Goal: Task Accomplishment & Management: Manage account settings

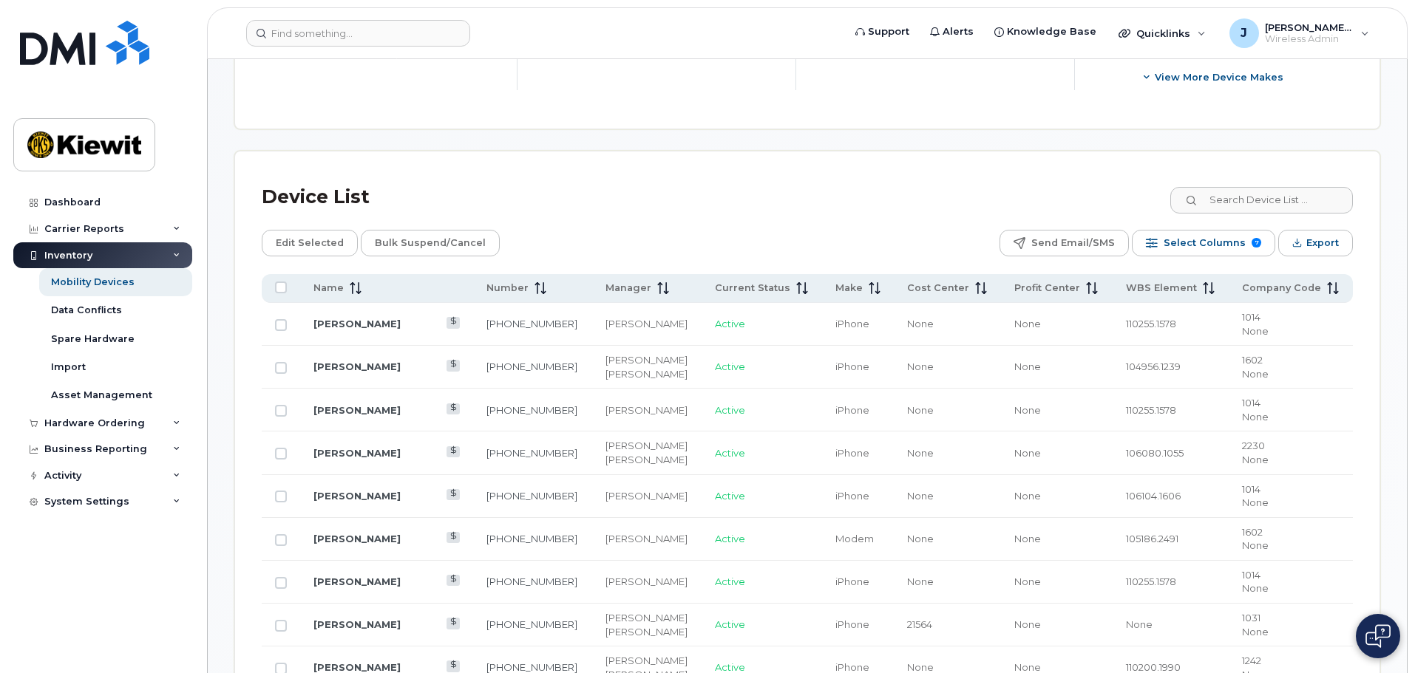
scroll to position [517, 0]
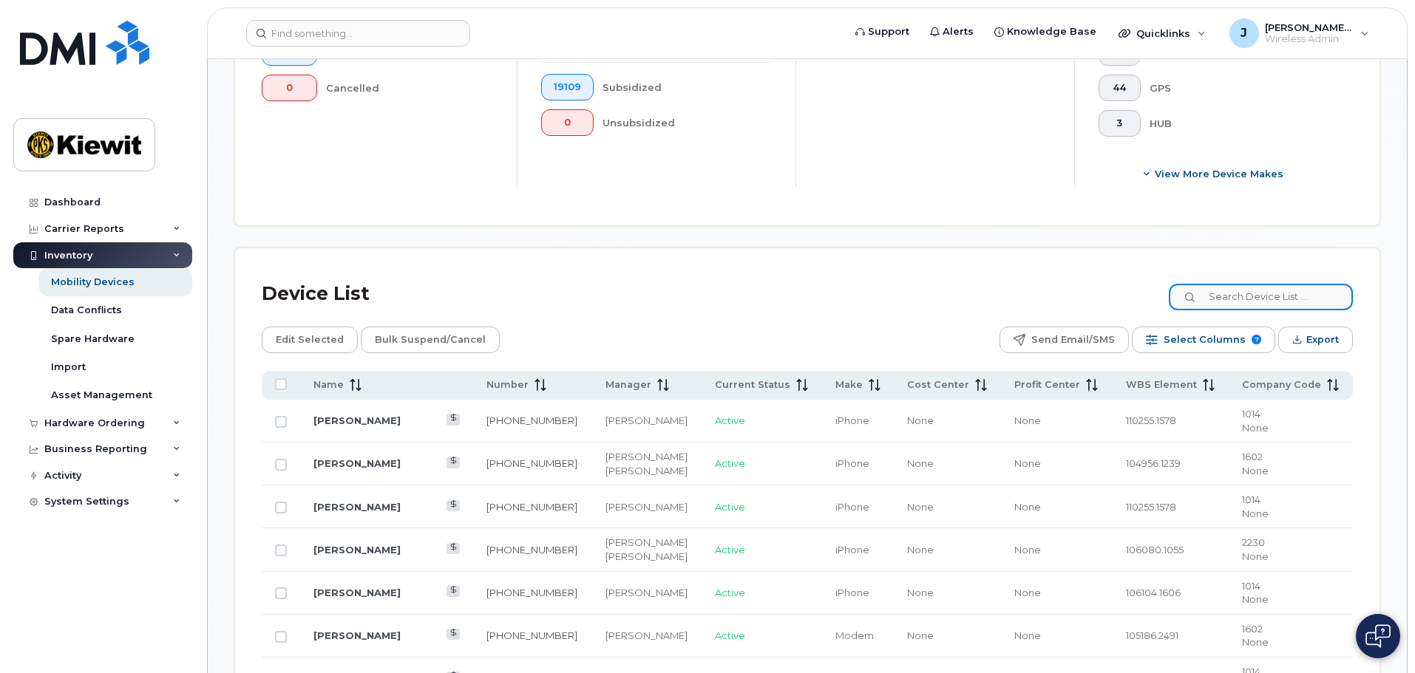
click at [1254, 290] on input at bounding box center [1261, 297] width 184 height 27
type input "105441"
click at [893, 275] on div "Device List 105441" at bounding box center [807, 294] width 1091 height 38
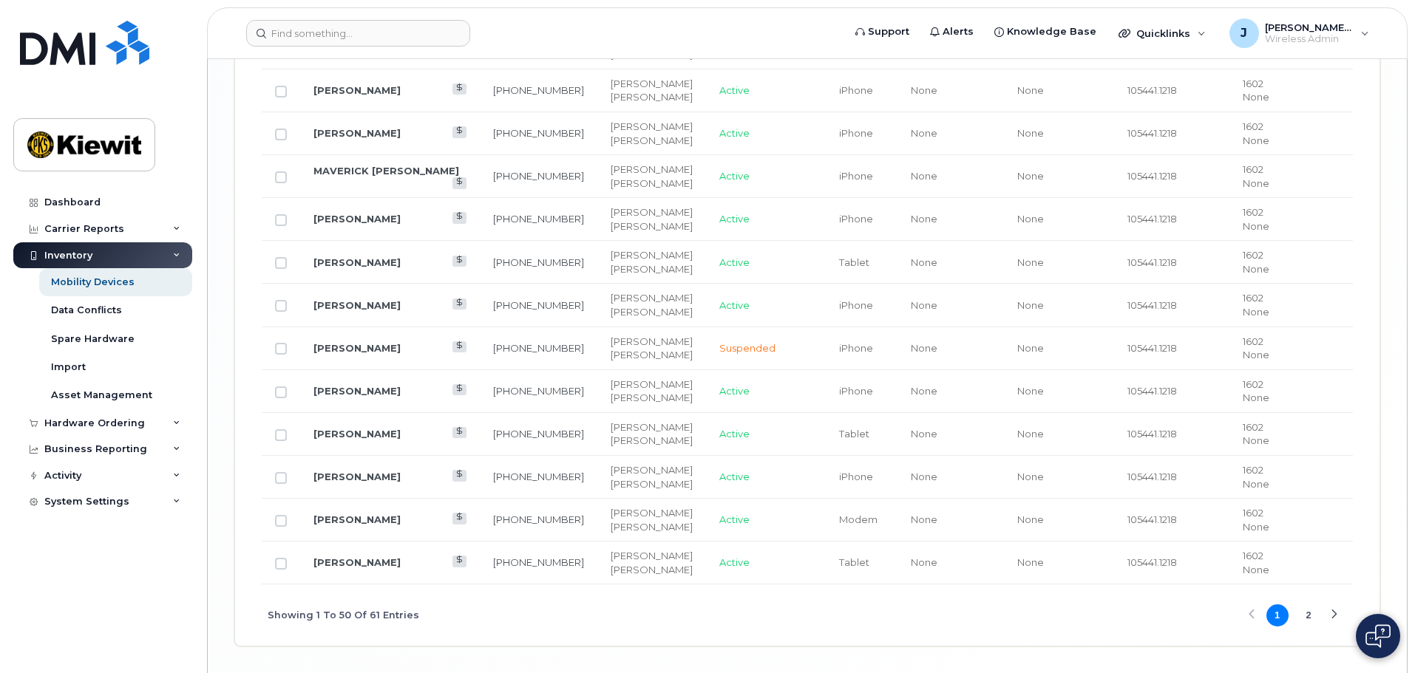
scroll to position [2515, 0]
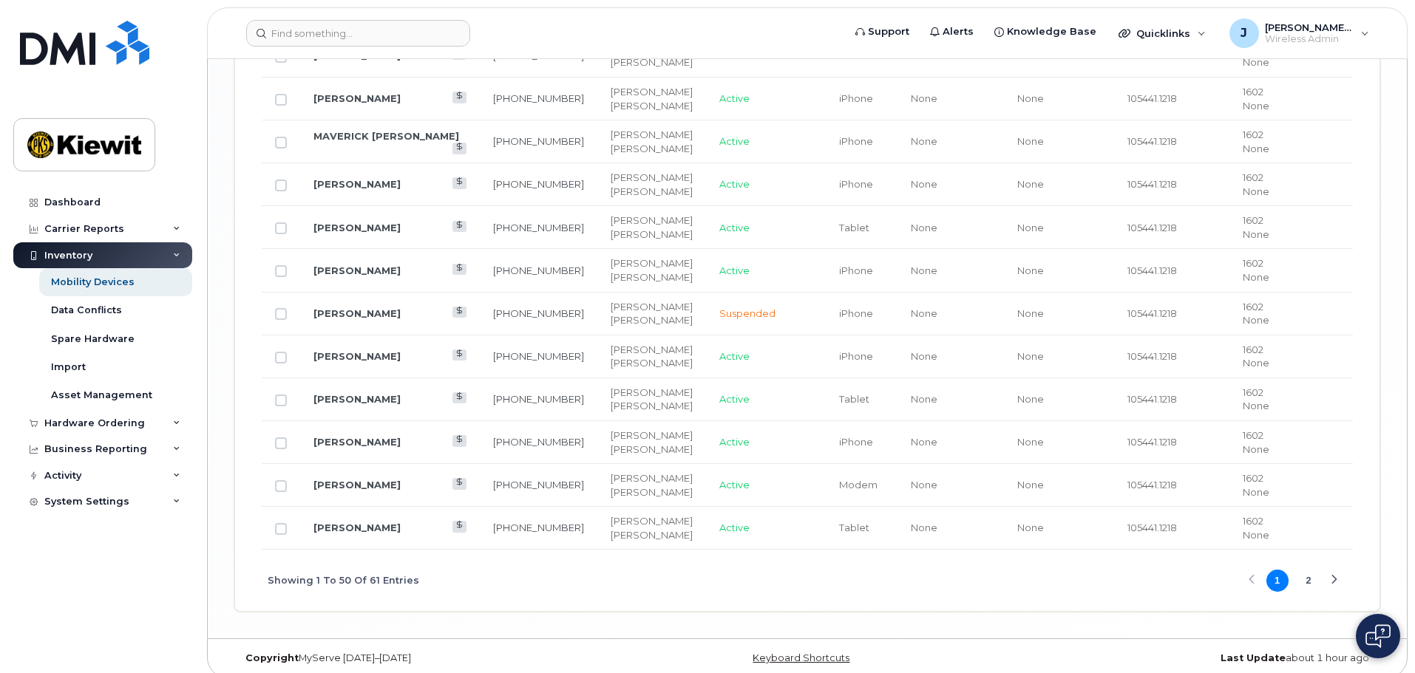
click at [1313, 570] on button "2" at bounding box center [1308, 581] width 22 height 22
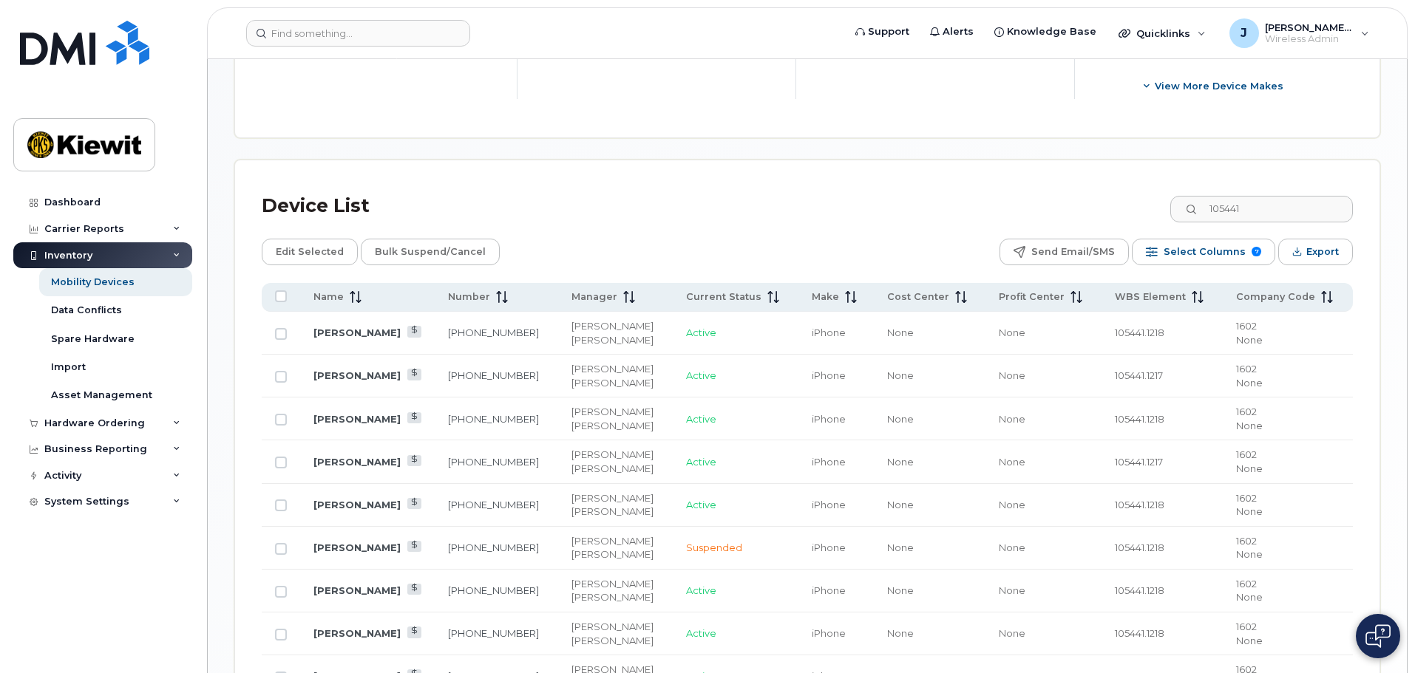
scroll to position [766, 0]
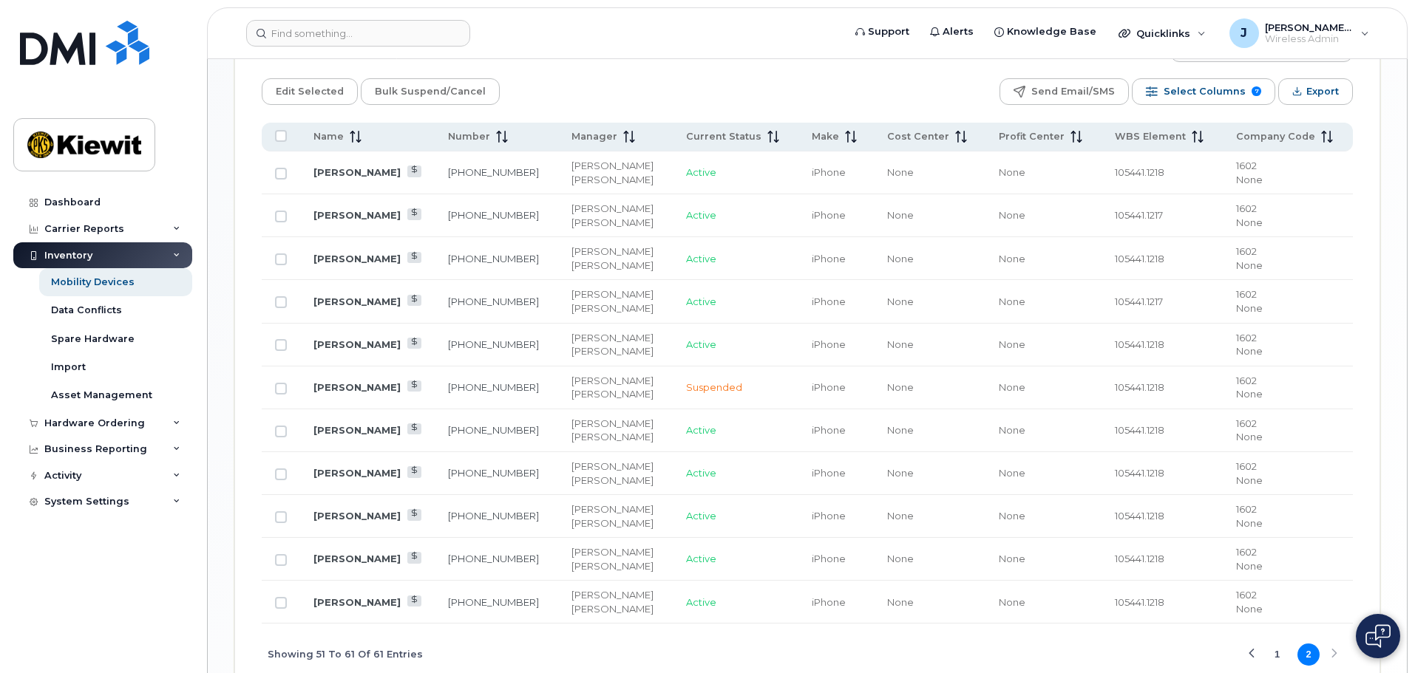
click at [1275, 648] on button "1" at bounding box center [1277, 655] width 22 height 22
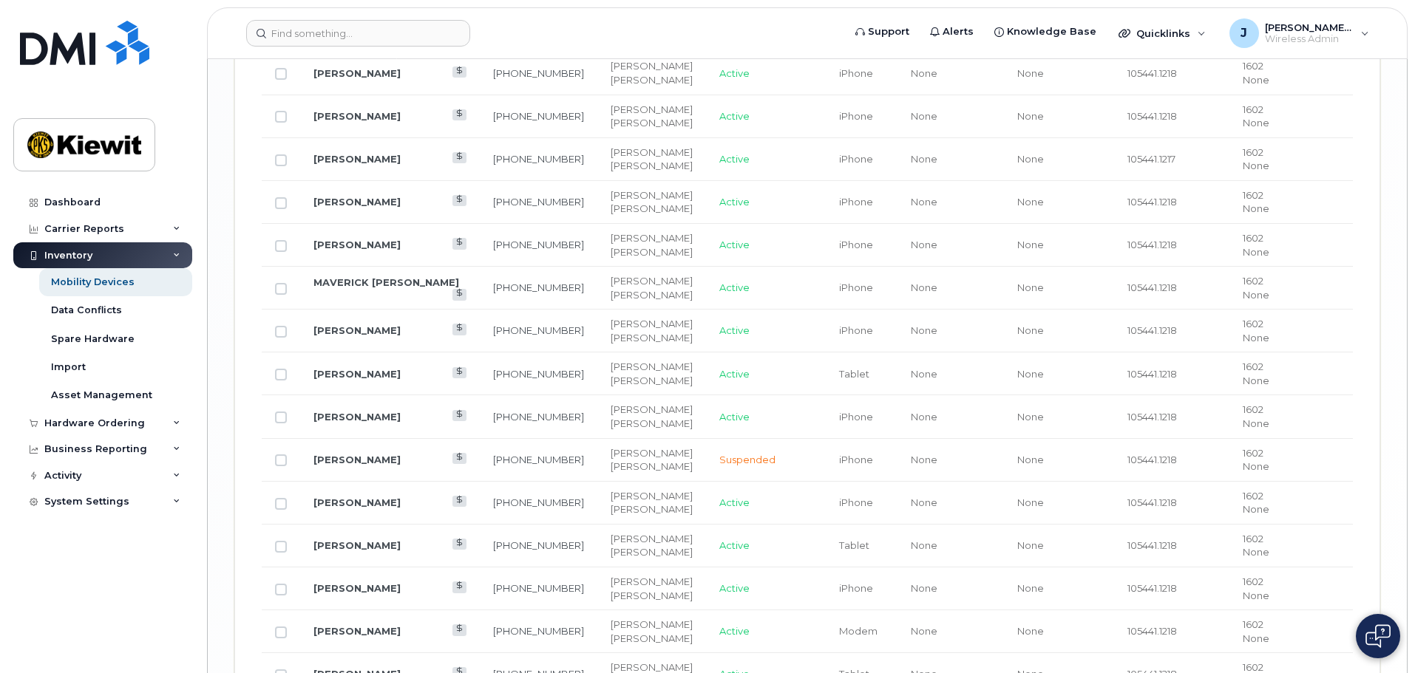
scroll to position [2515, 0]
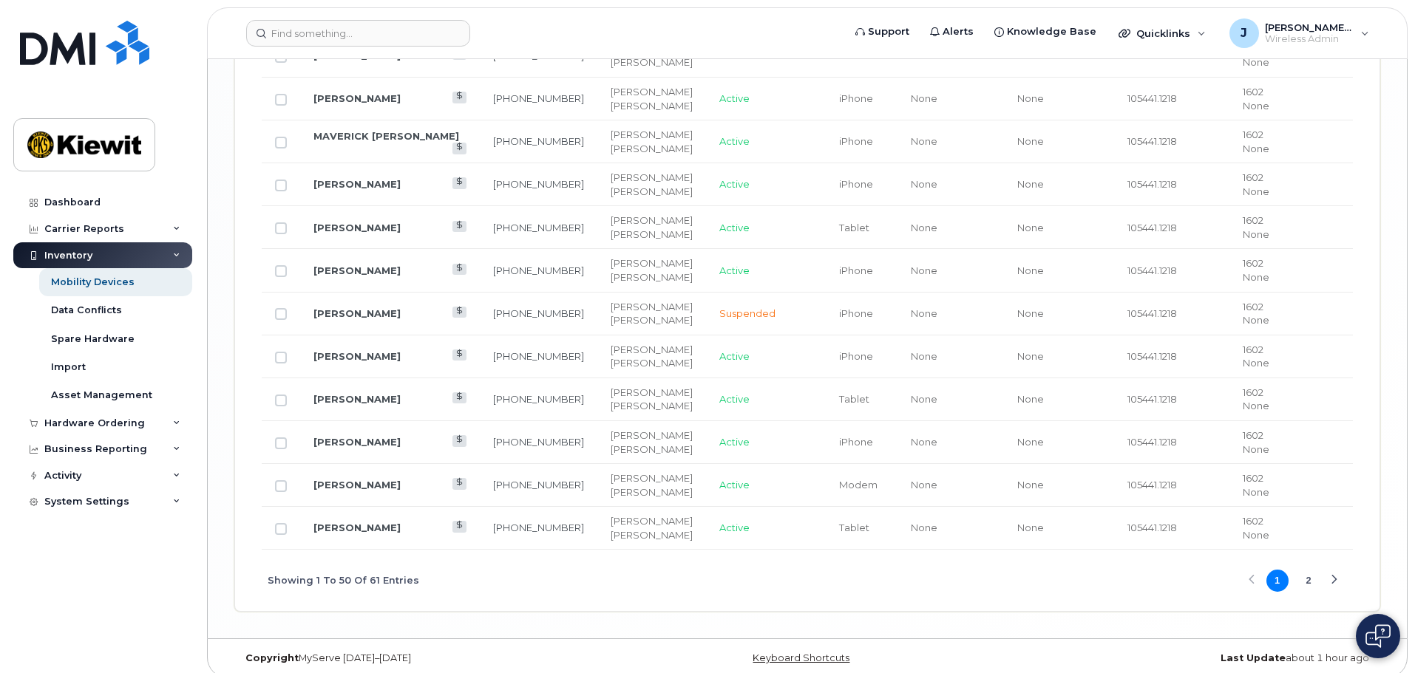
click at [1304, 570] on button "2" at bounding box center [1308, 581] width 22 height 22
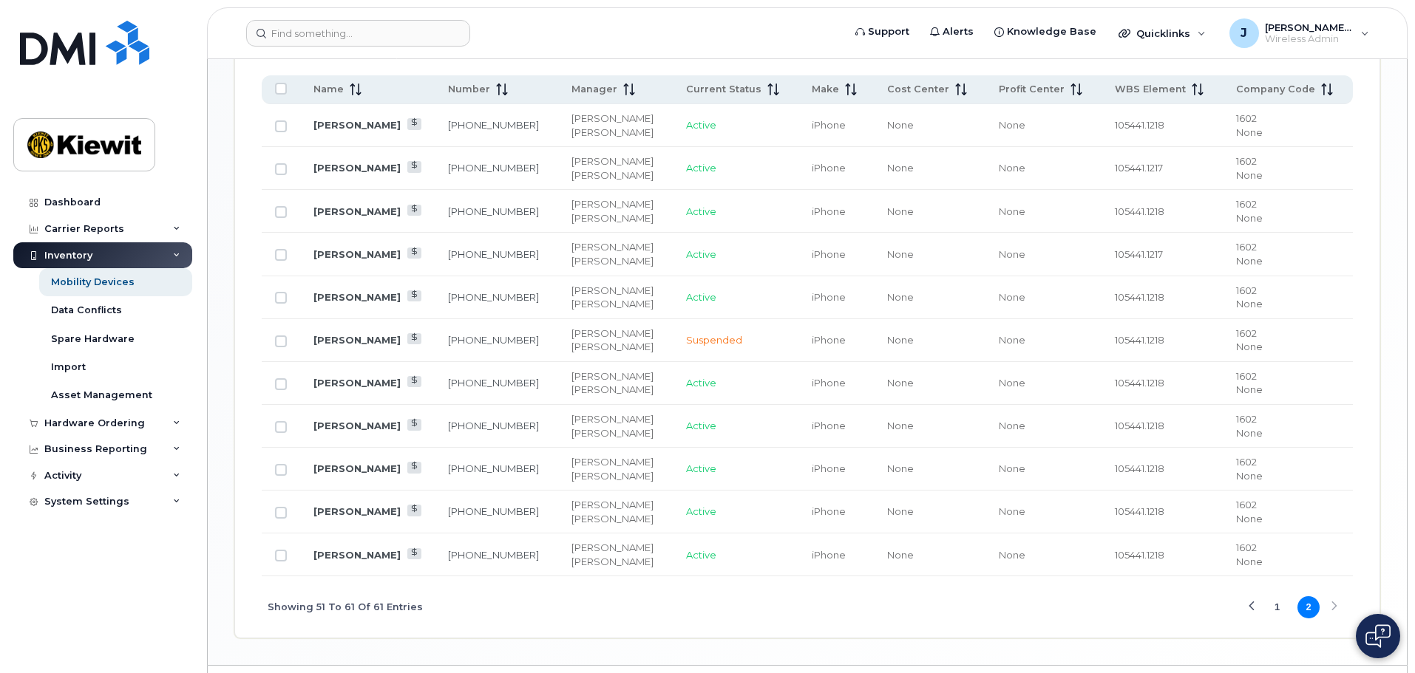
scroll to position [840, 0]
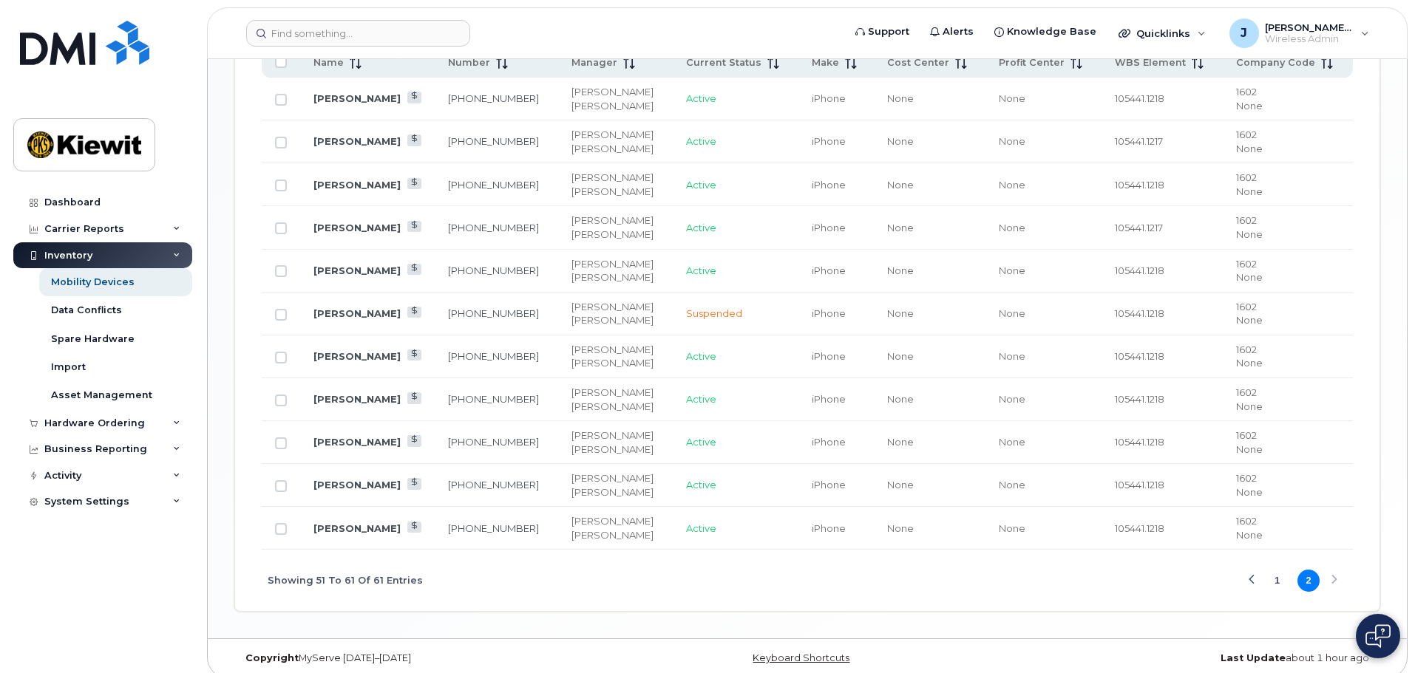
click at [1277, 571] on button "1" at bounding box center [1277, 581] width 22 height 22
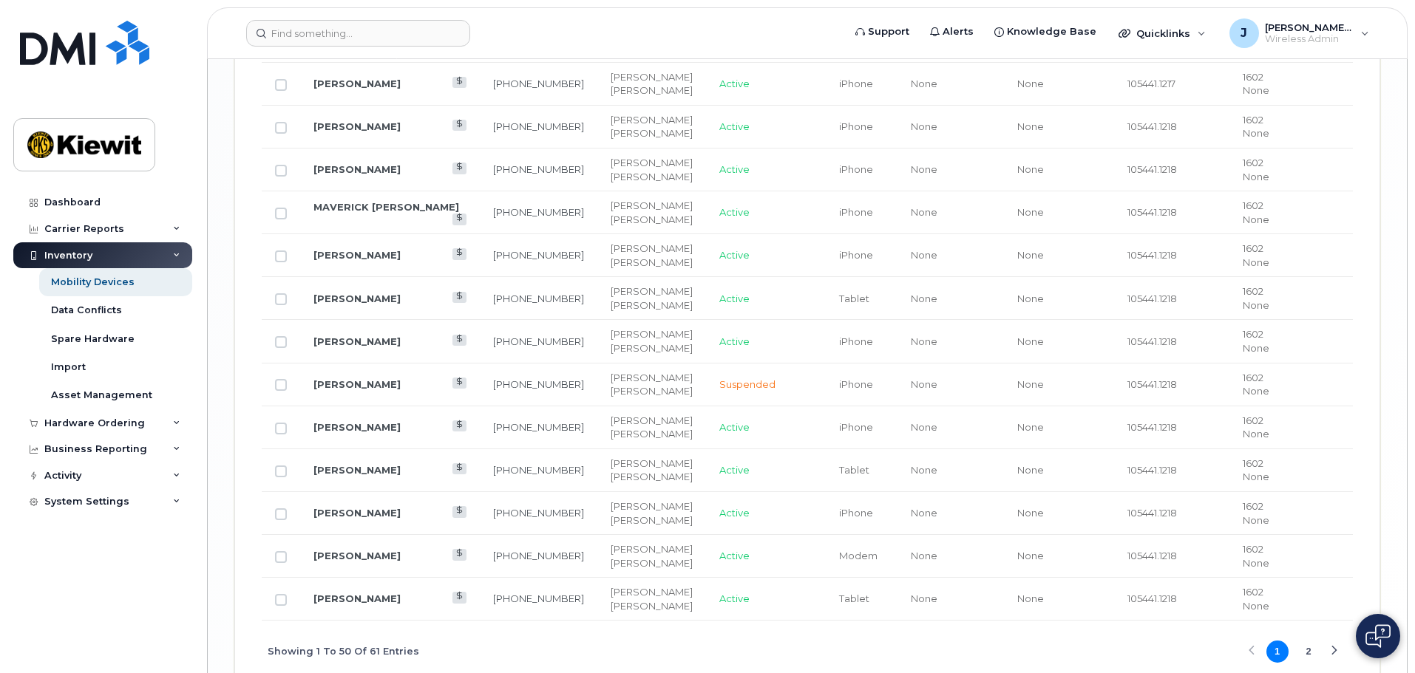
scroll to position [2515, 0]
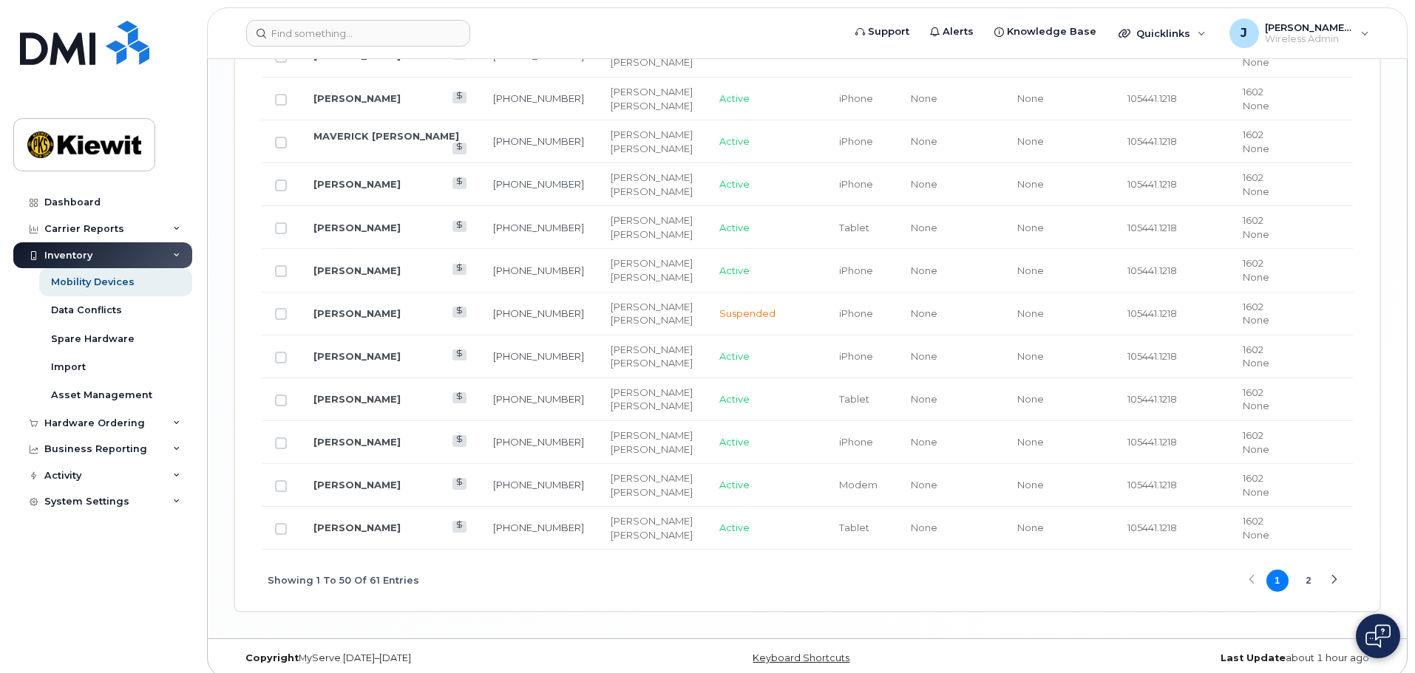
click at [381, 522] on td "[PERSON_NAME]" at bounding box center [390, 528] width 180 height 43
click at [381, 522] on link "[PERSON_NAME]" at bounding box center [356, 528] width 87 height 12
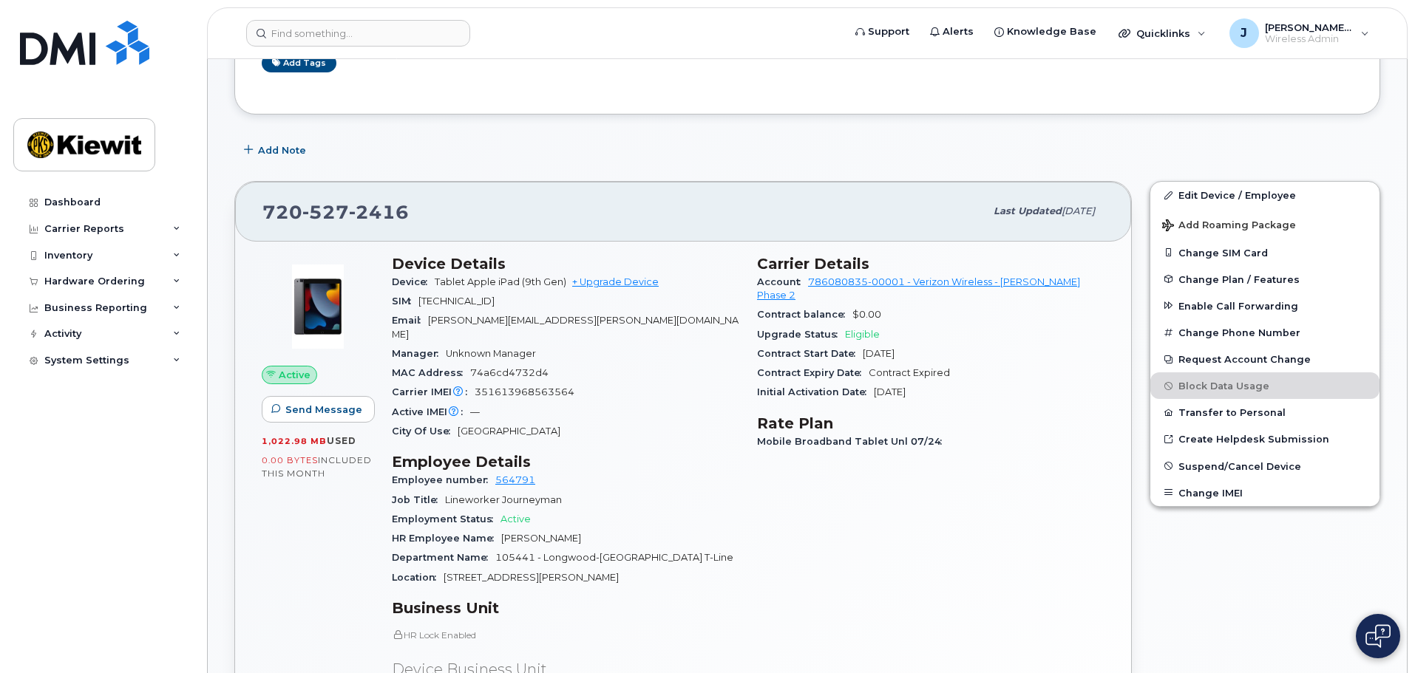
scroll to position [444, 0]
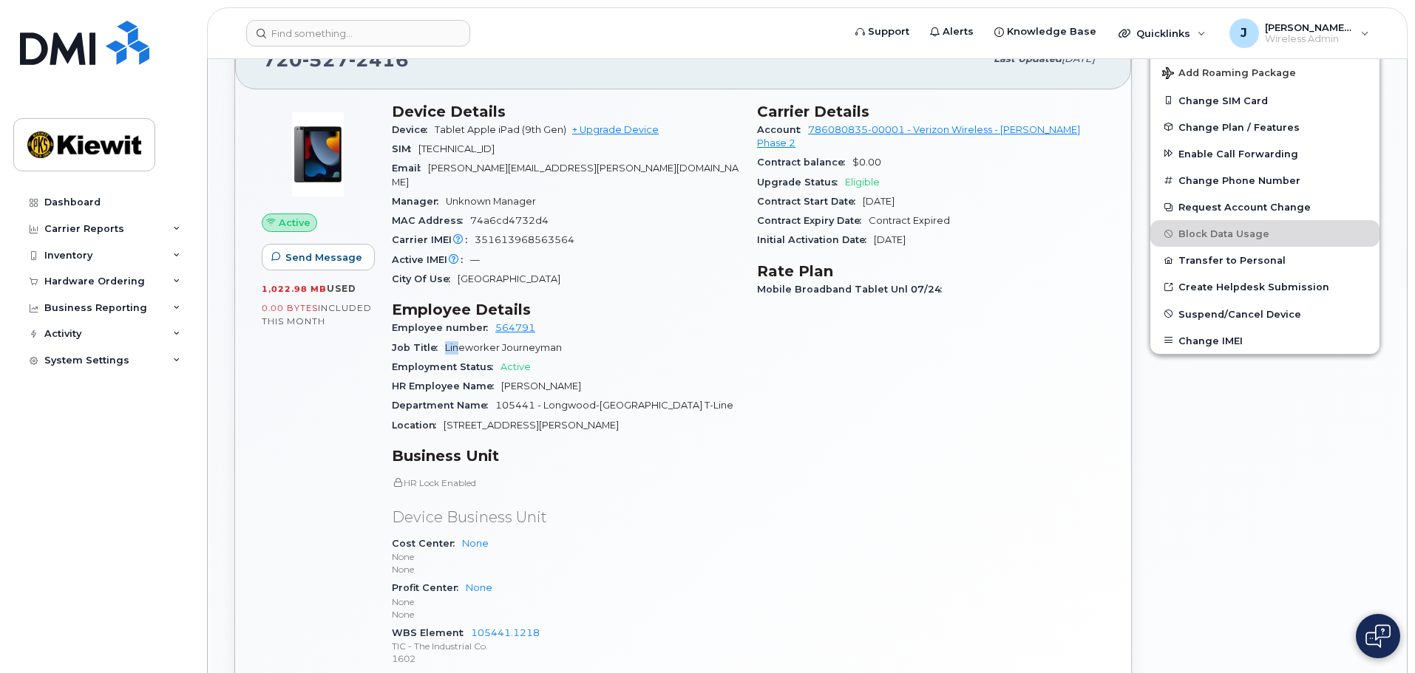
drag, startPoint x: 444, startPoint y: 339, endPoint x: 517, endPoint y: 350, distance: 74.0
click at [505, 346] on section "Employee Details Employee number 564791 Job Title Lineworker Journeyman Employm…" at bounding box center [565, 368] width 347 height 135
click at [611, 358] on div "Employment Status Active" at bounding box center [565, 367] width 347 height 19
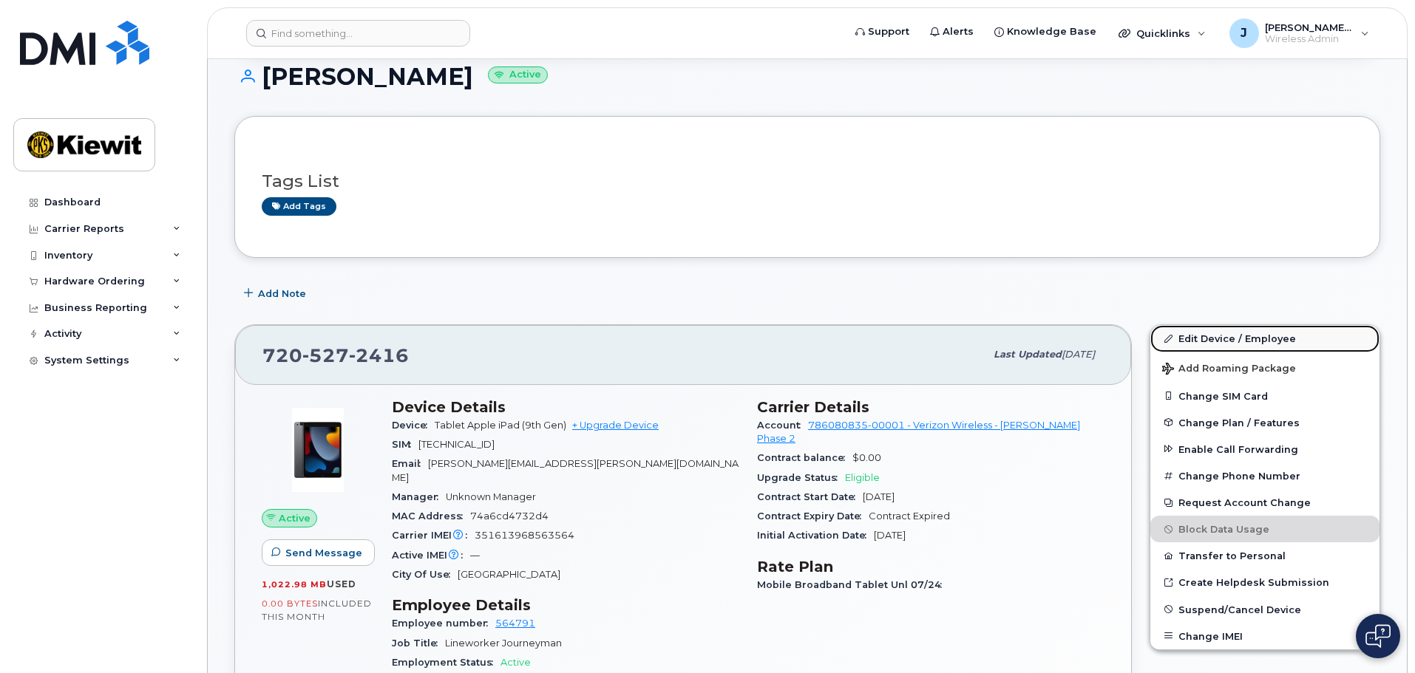
click at [1243, 339] on link "Edit Device / Employee" at bounding box center [1264, 338] width 229 height 27
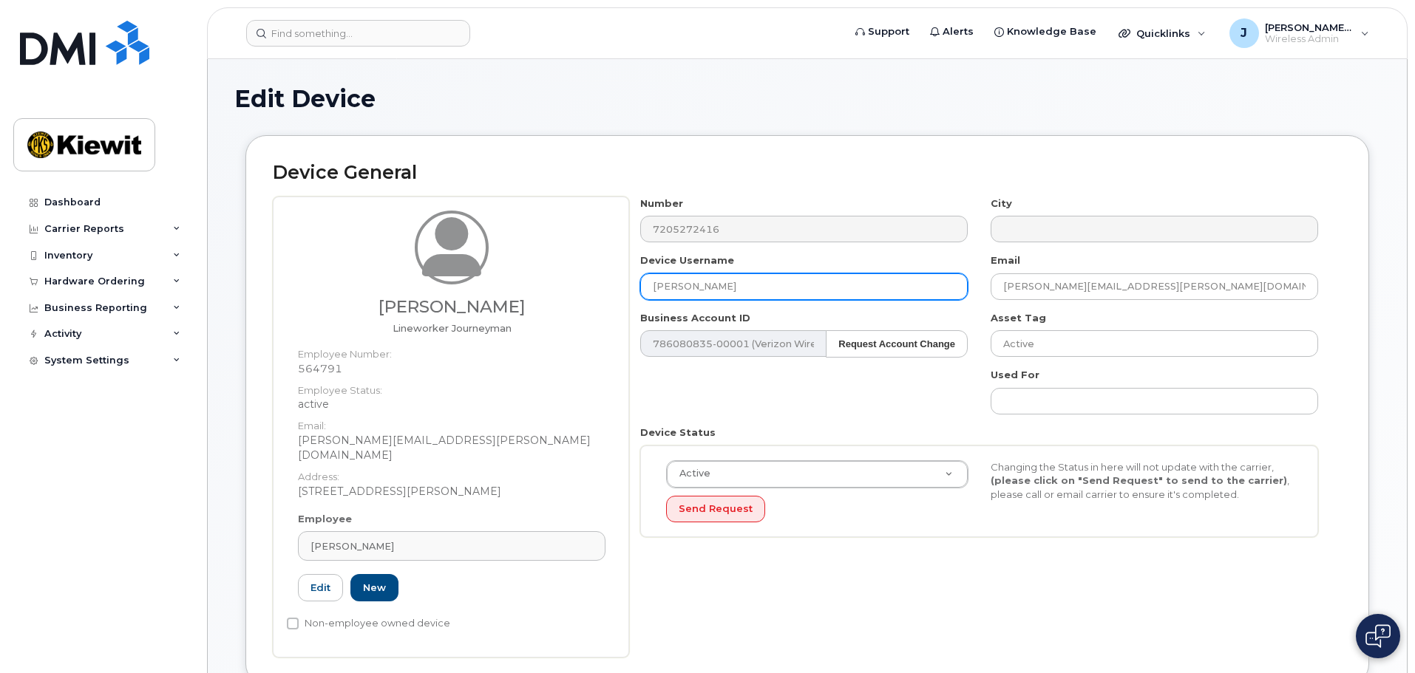
drag, startPoint x: 755, startPoint y: 285, endPoint x: 545, endPoint y: 292, distance: 210.8
click at [544, 292] on div "[PERSON_NAME] Lineworker Journeyman Employee Number: 564791 Employee Status: ac…" at bounding box center [807, 427] width 1069 height 461
type input "[PERSON_NAME]"
click at [691, 402] on div "Number 7205272416 City Device Username [PERSON_NAME] Email [PERSON_NAME][EMAIL_…" at bounding box center [979, 373] width 701 height 353
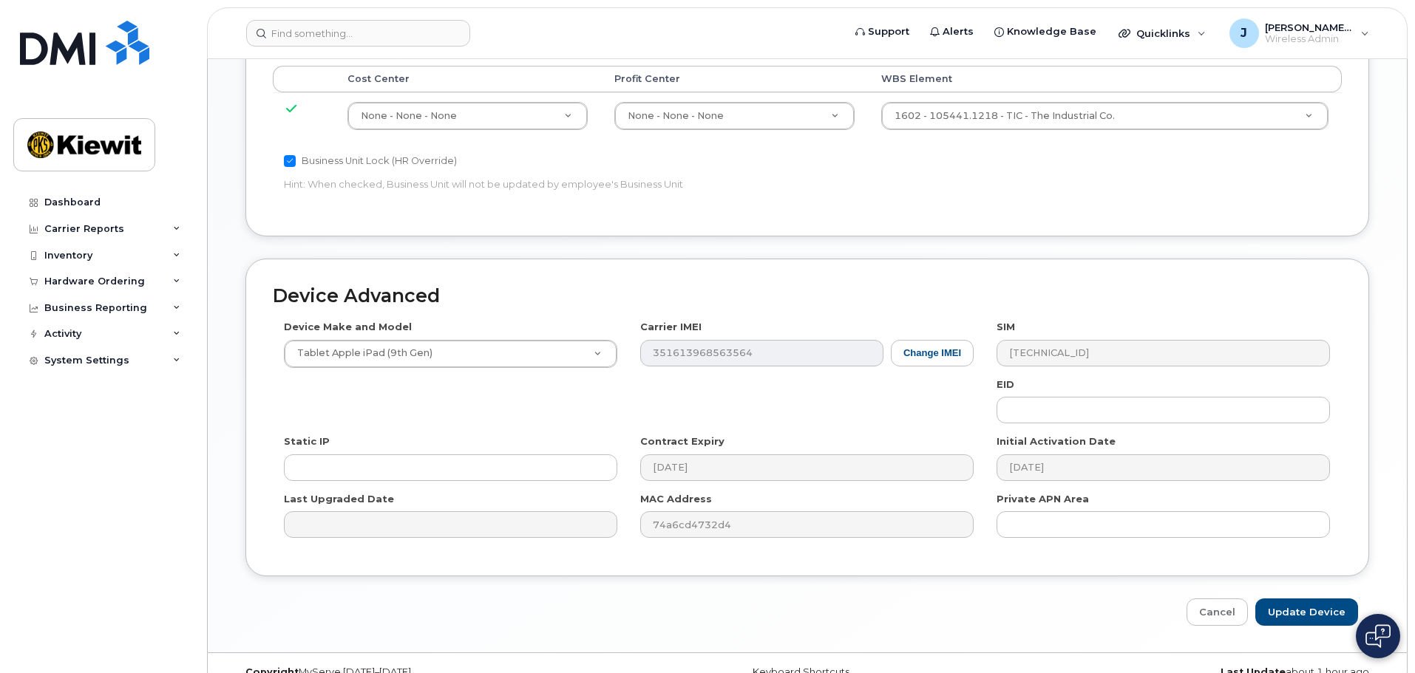
scroll to position [846, 0]
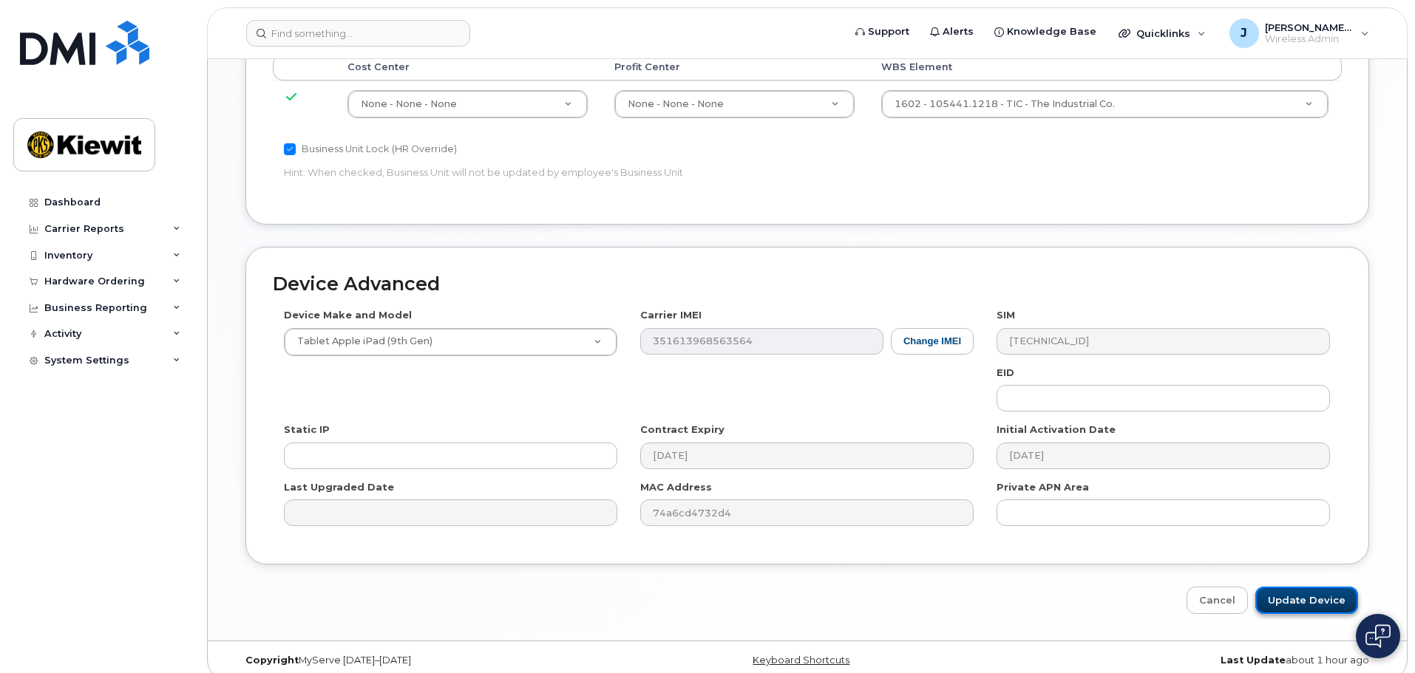
click at [1318, 587] on input "Update Device" at bounding box center [1306, 600] width 103 height 27
type input "Saving..."
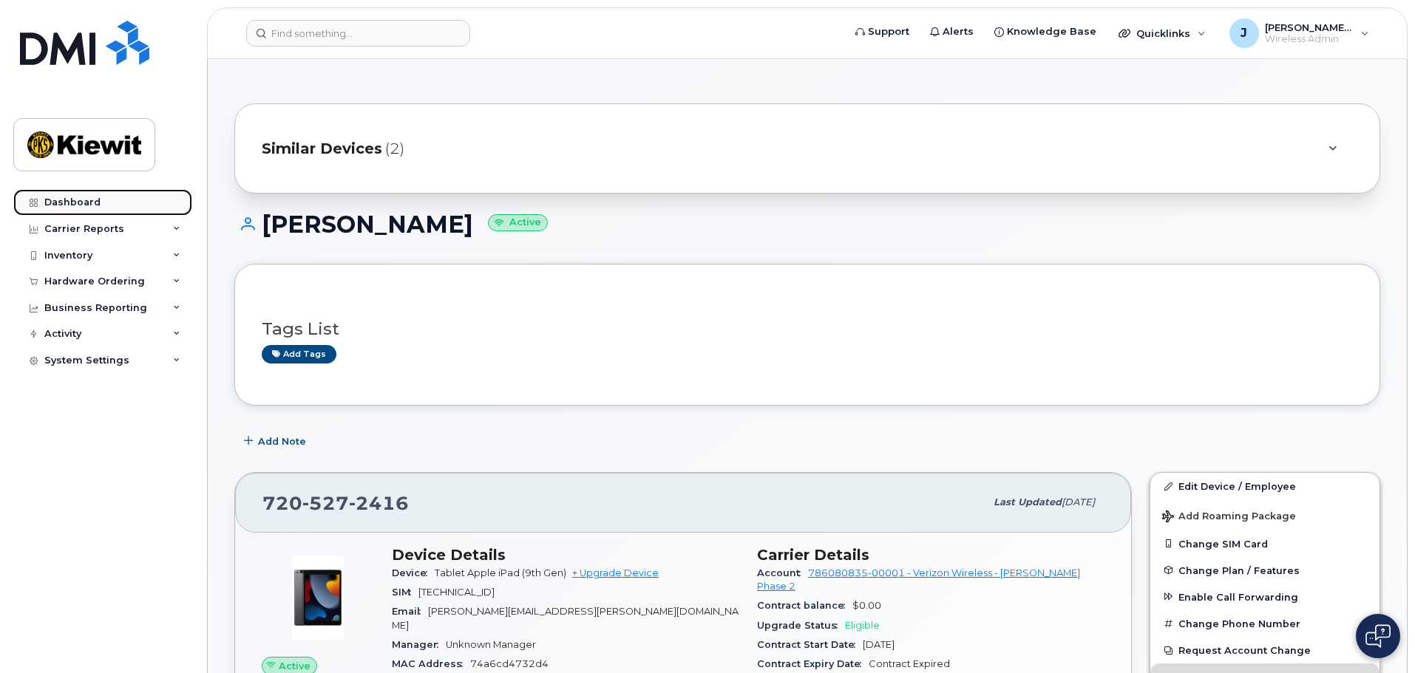
click at [65, 203] on div "Dashboard" at bounding box center [72, 203] width 56 height 12
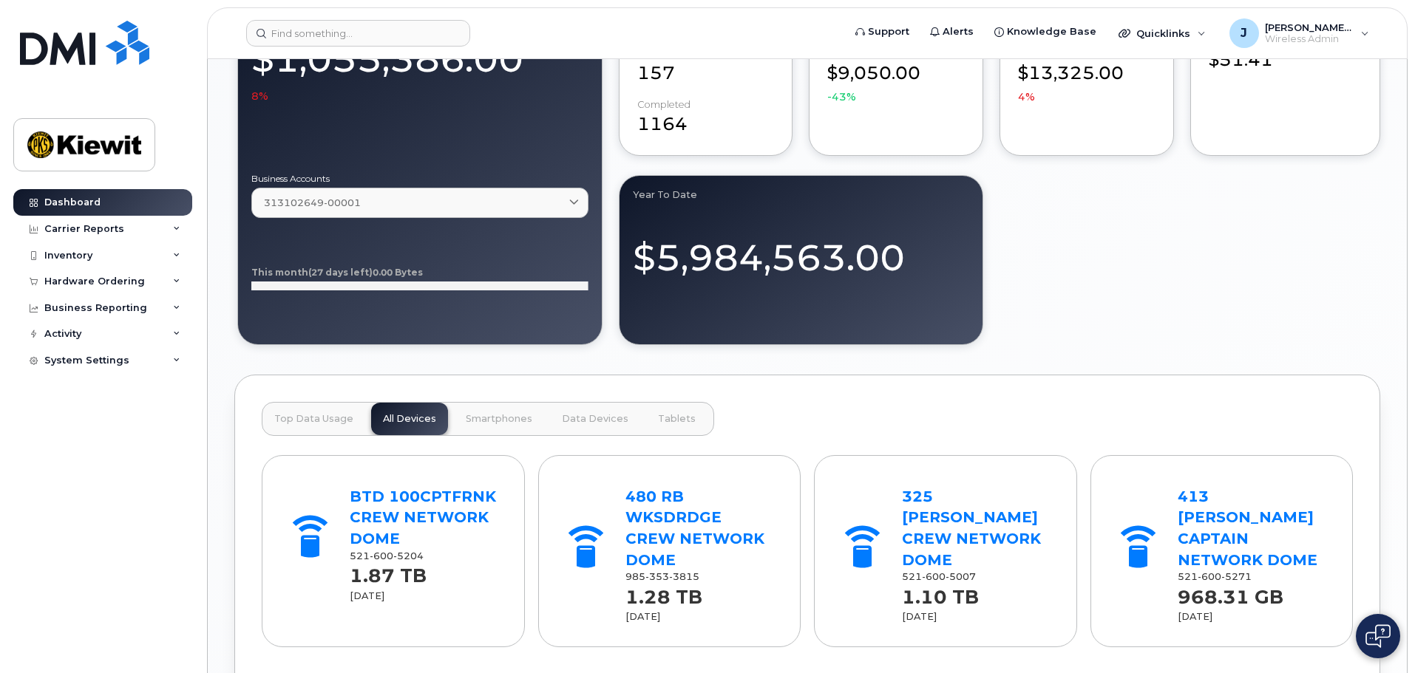
scroll to position [880, 0]
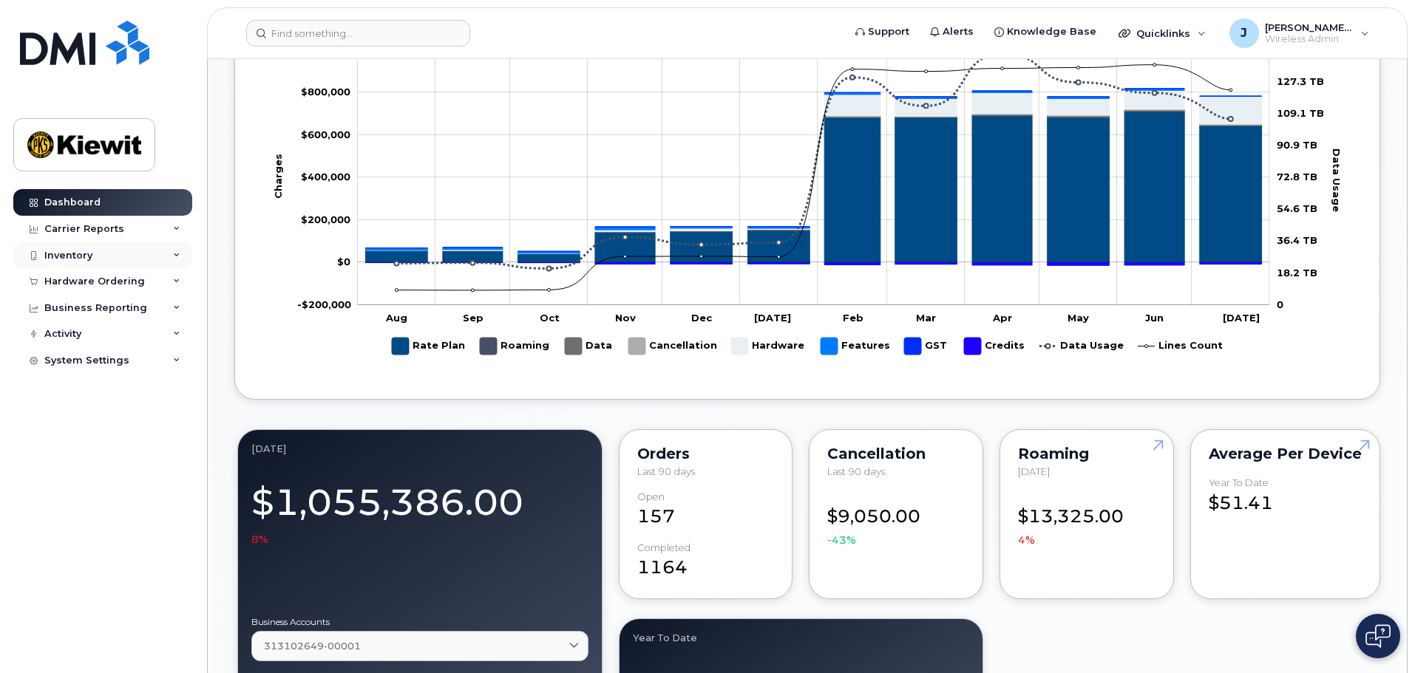
click at [165, 252] on div "Inventory" at bounding box center [102, 255] width 179 height 27
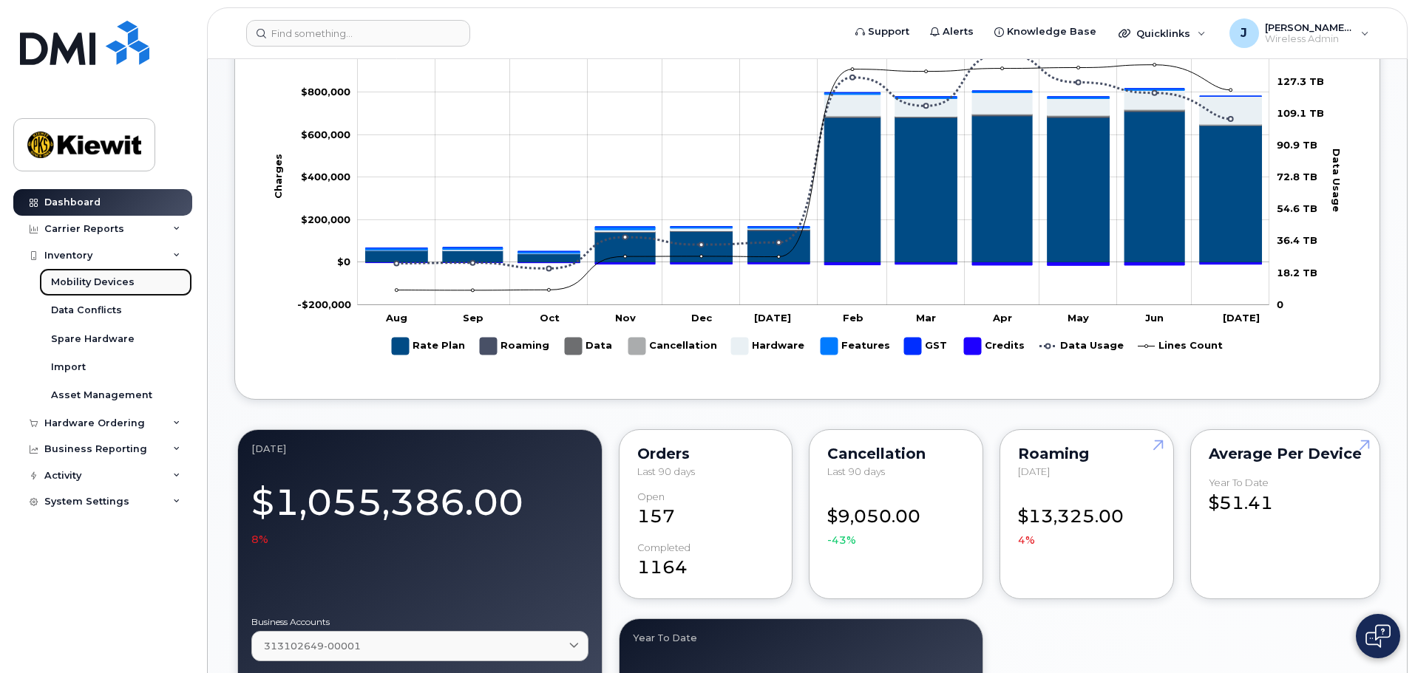
click at [114, 285] on div "Mobility Devices" at bounding box center [93, 282] width 84 height 13
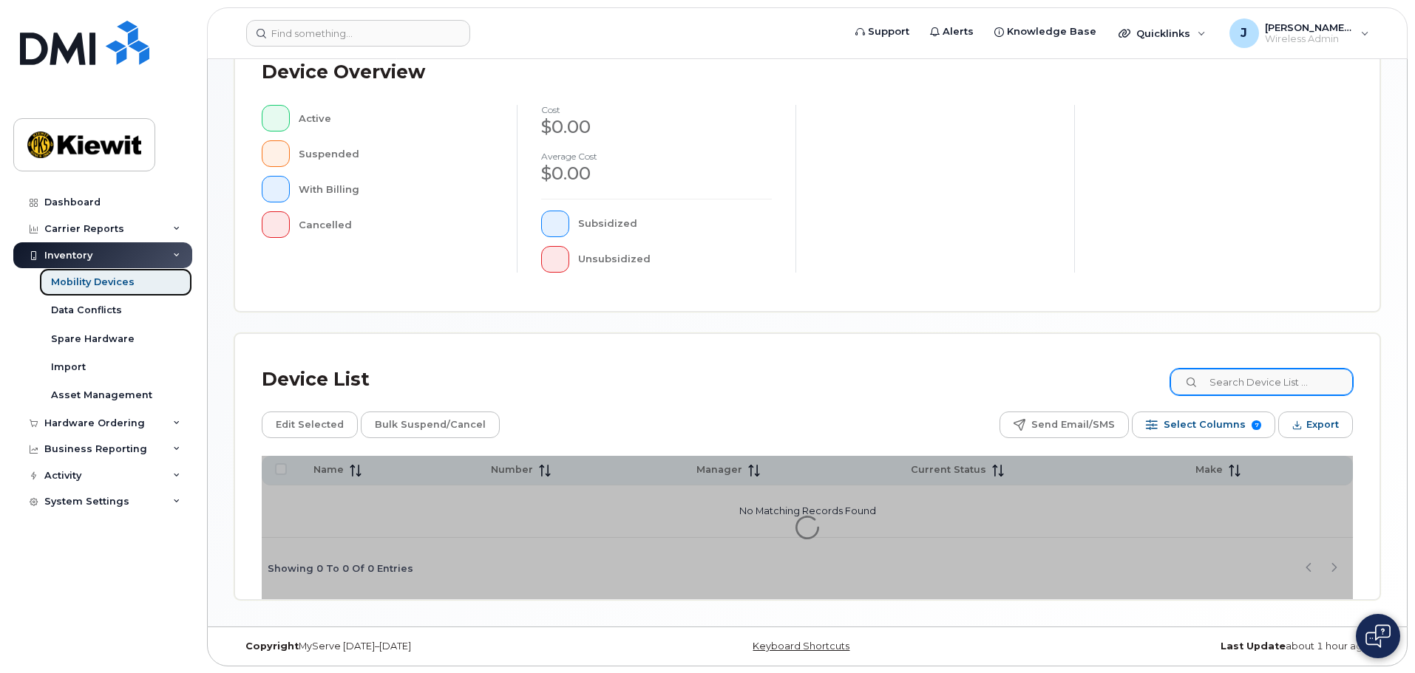
scroll to position [343, 0]
click at [1247, 387] on input at bounding box center [1261, 381] width 184 height 27
type input "105441"
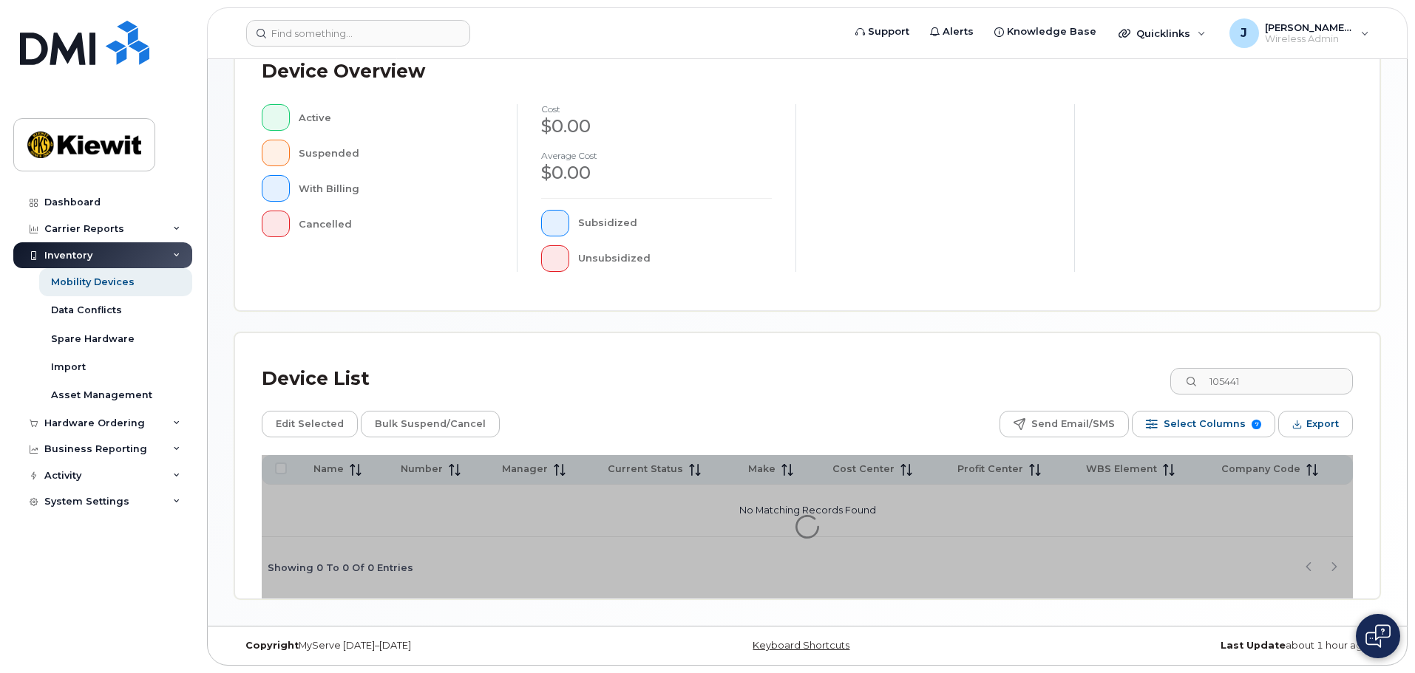
click at [1200, 383] on div "105441" at bounding box center [1261, 381] width 183 height 27
click at [1196, 379] on icon at bounding box center [1191, 383] width 10 height 10
click at [1052, 367] on div "Device List 105441" at bounding box center [807, 379] width 1091 height 38
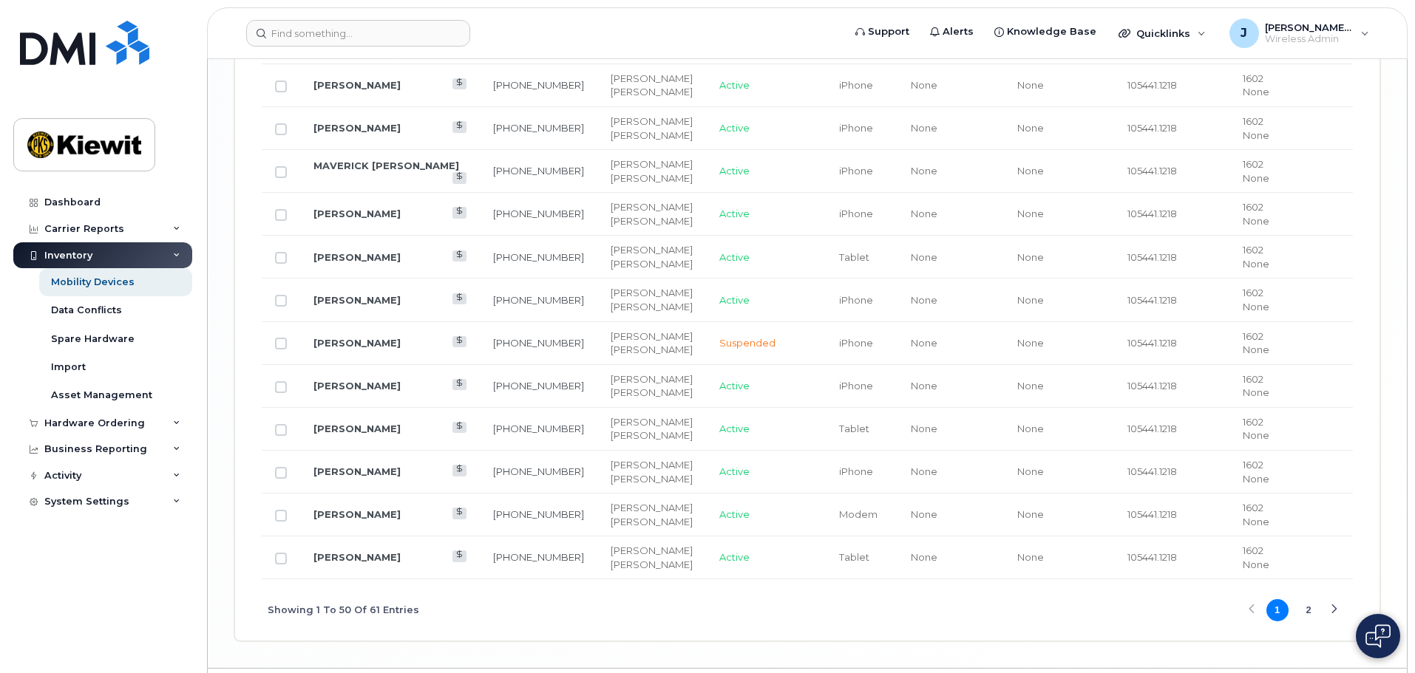
scroll to position [2487, 0]
drag, startPoint x: 1313, startPoint y: 596, endPoint x: 770, endPoint y: 604, distance: 542.6
click at [1310, 599] on button "2" at bounding box center [1308, 610] width 22 height 22
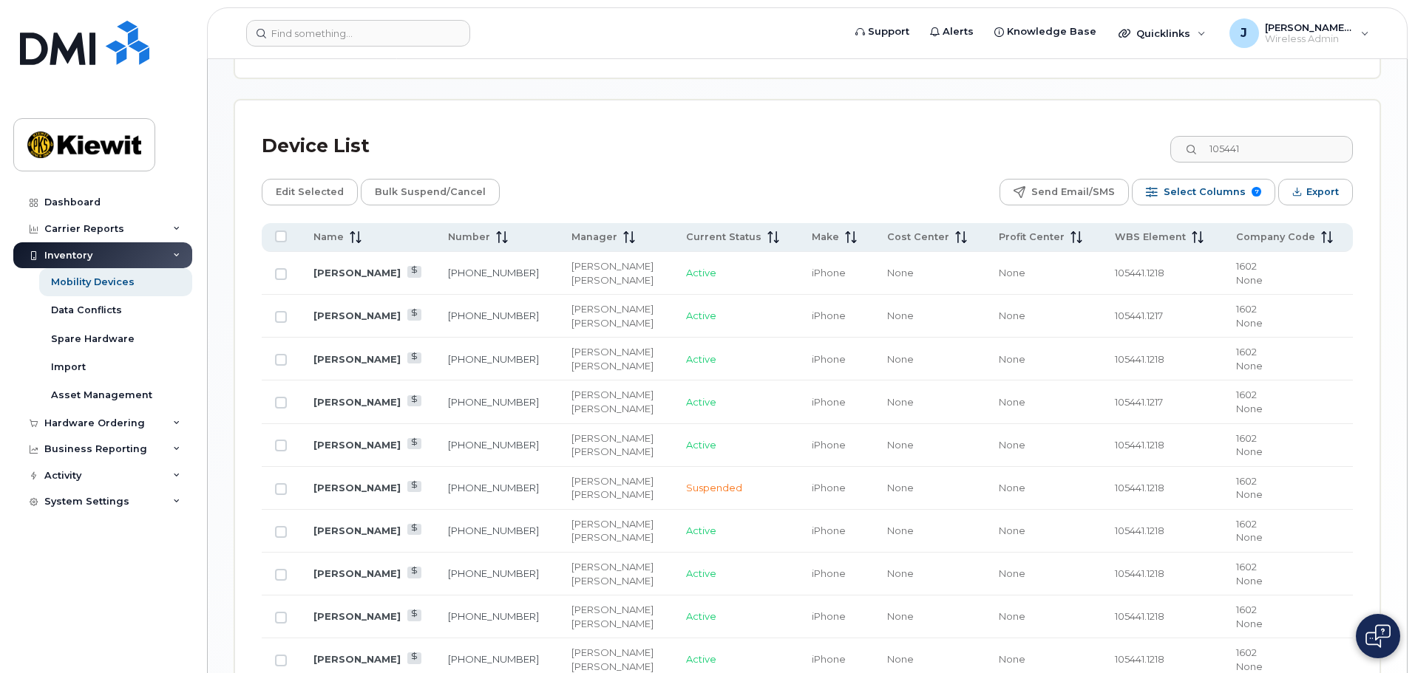
scroll to position [692, 0]
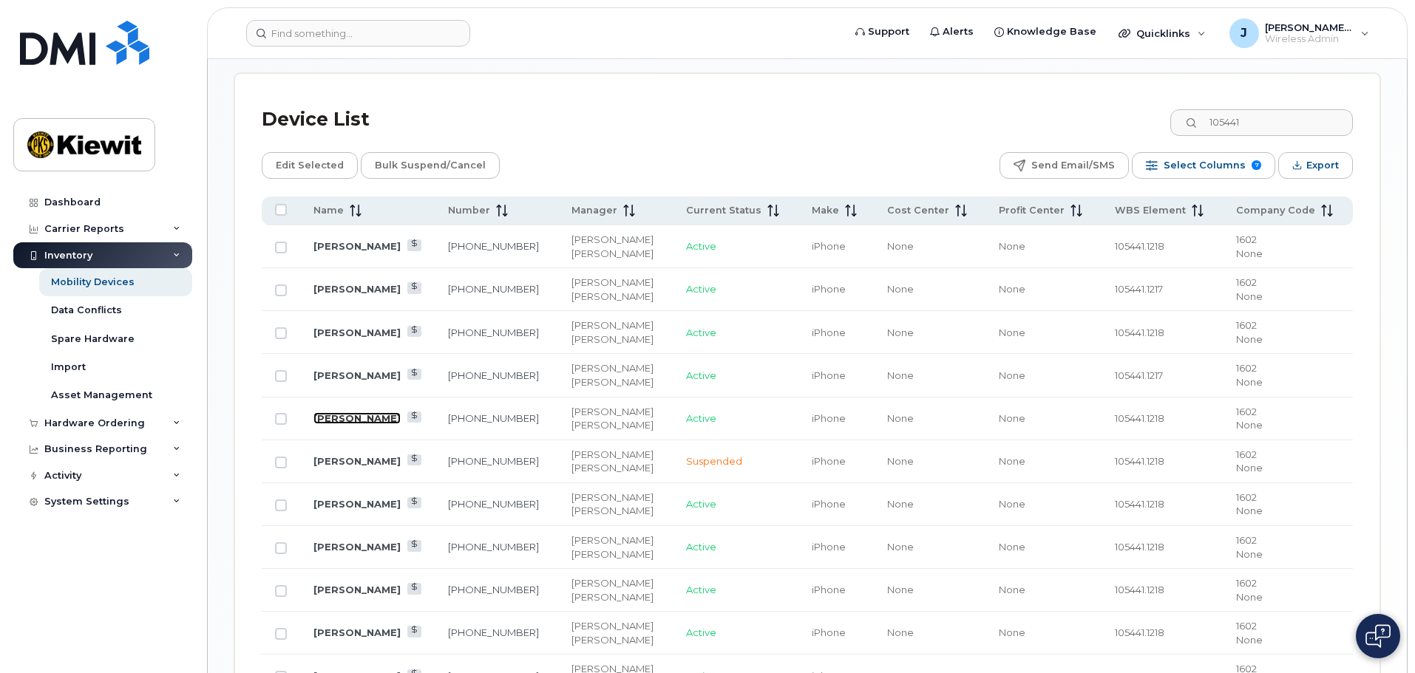
click at [356, 412] on link "[PERSON_NAME]" at bounding box center [356, 418] width 87 height 12
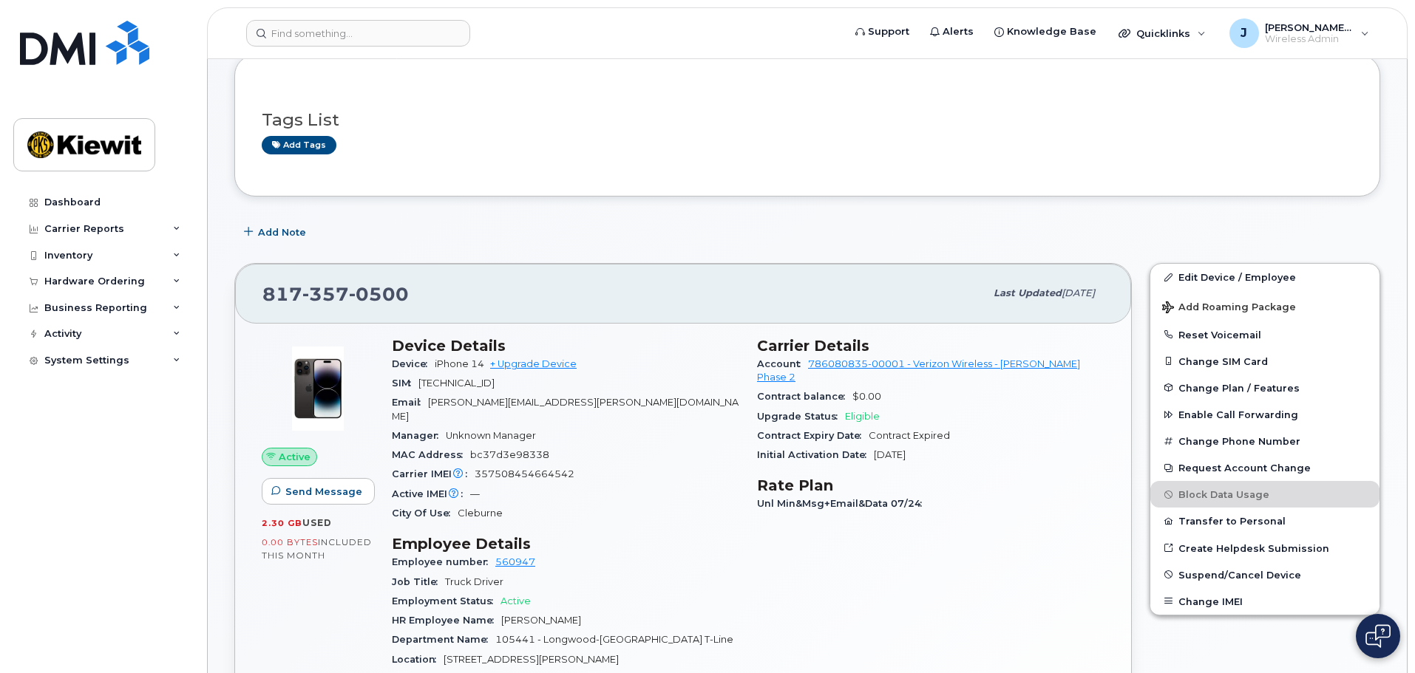
scroll to position [222, 0]
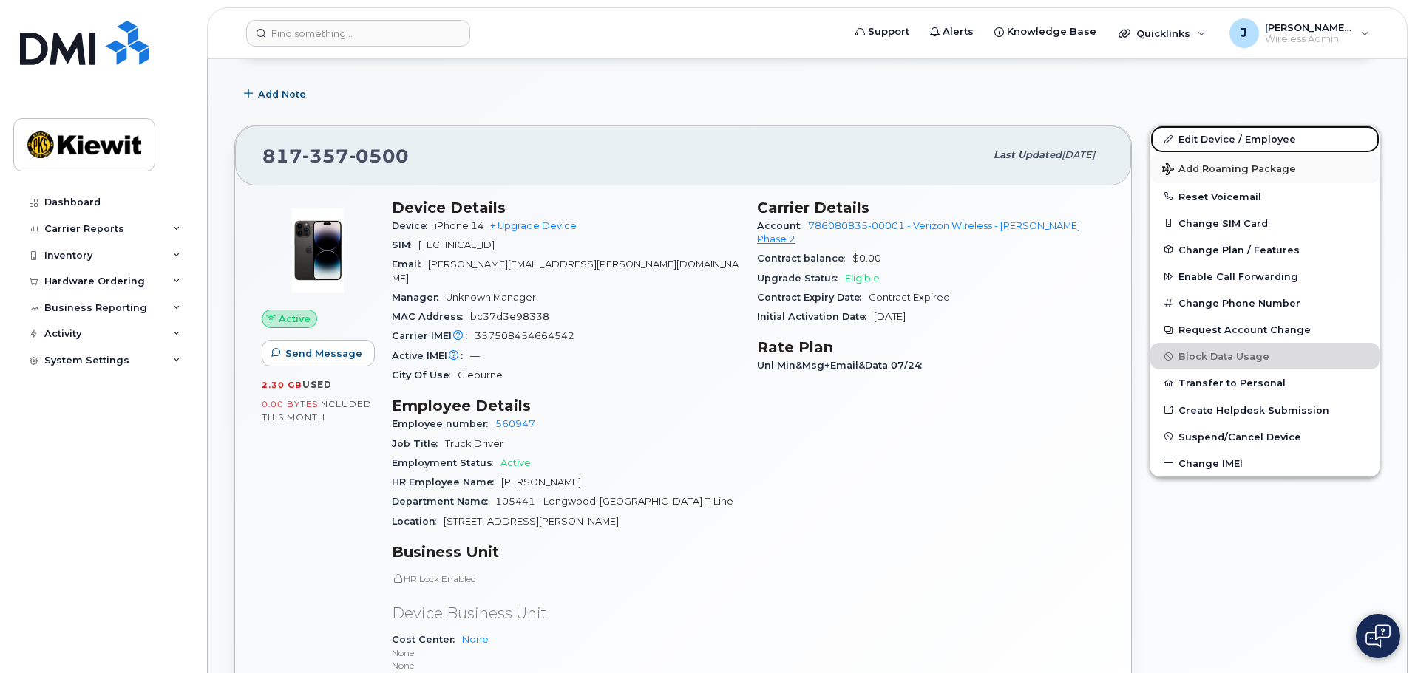
drag, startPoint x: 1209, startPoint y: 143, endPoint x: 1182, endPoint y: 175, distance: 42.0
click at [1209, 143] on link "Edit Device / Employee" at bounding box center [1264, 139] width 229 height 27
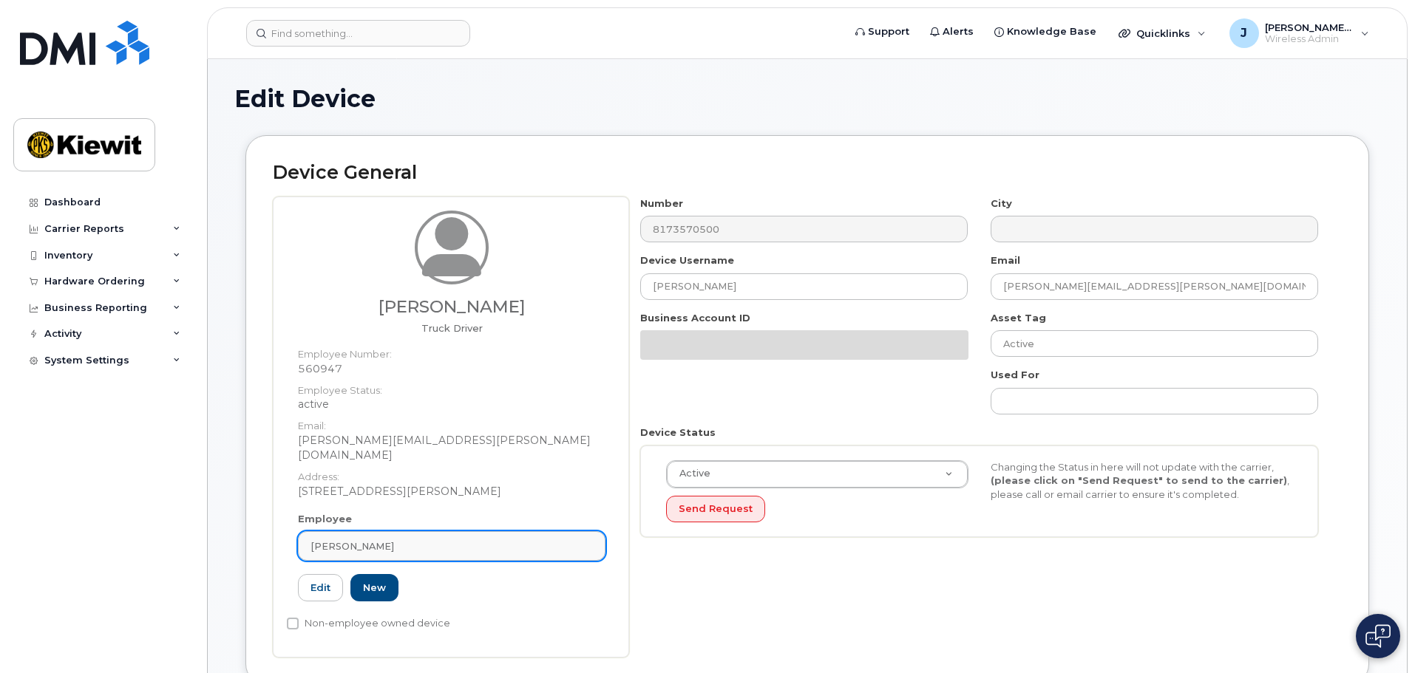
click at [390, 540] on span "[PERSON_NAME]" at bounding box center [352, 547] width 84 height 14
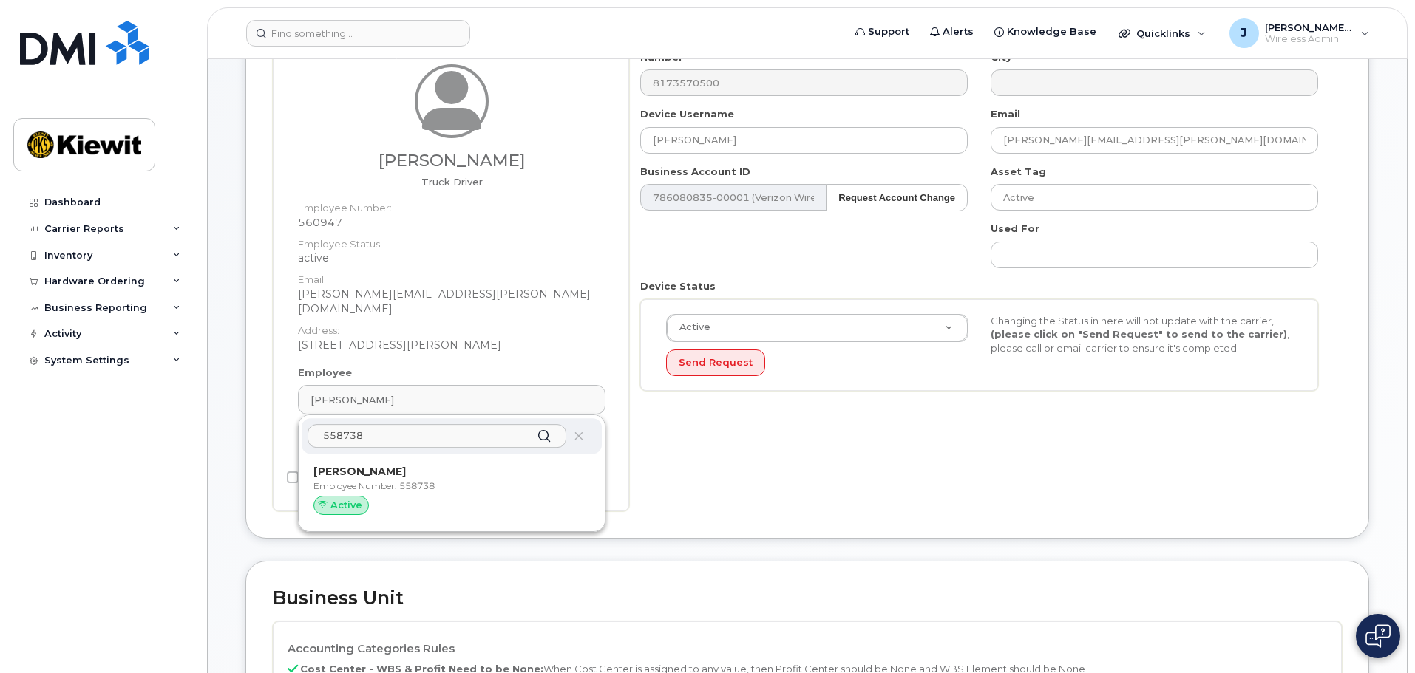
scroll to position [148, 0]
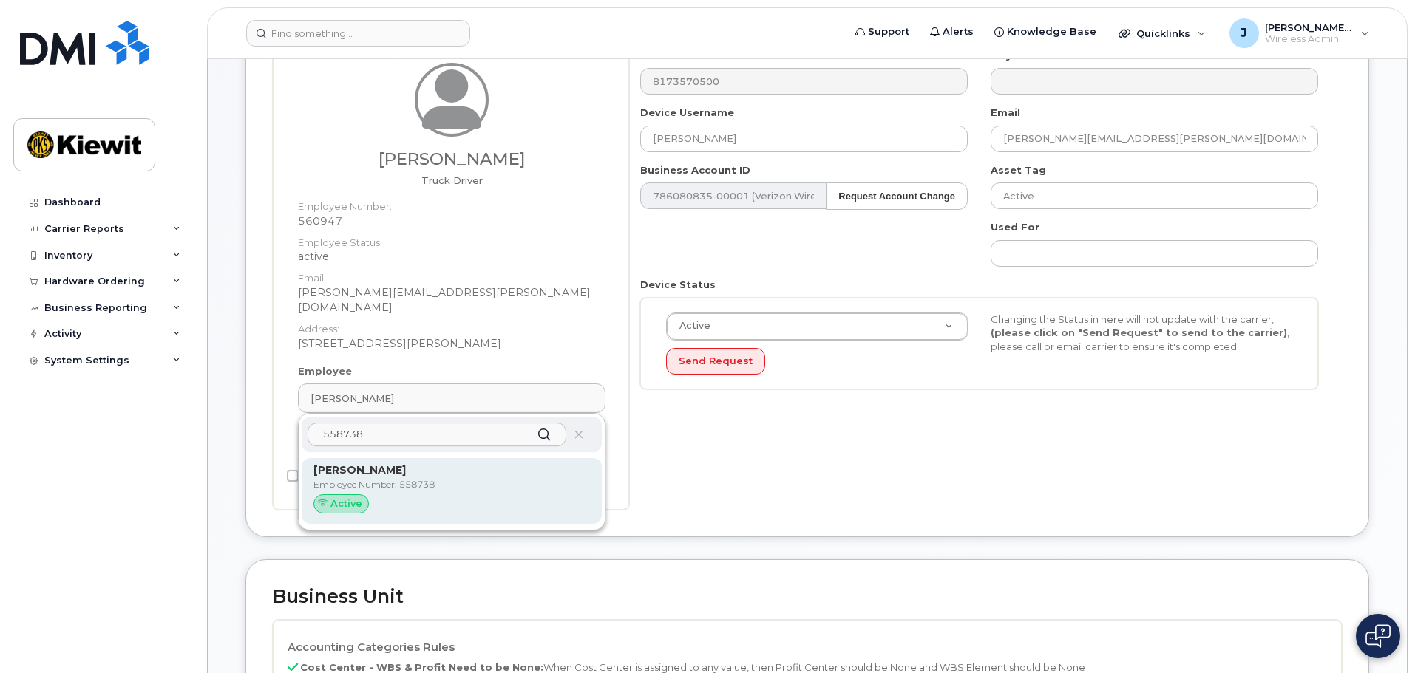
type input "558738"
click at [438, 463] on p "[PERSON_NAME]" at bounding box center [451, 471] width 276 height 16
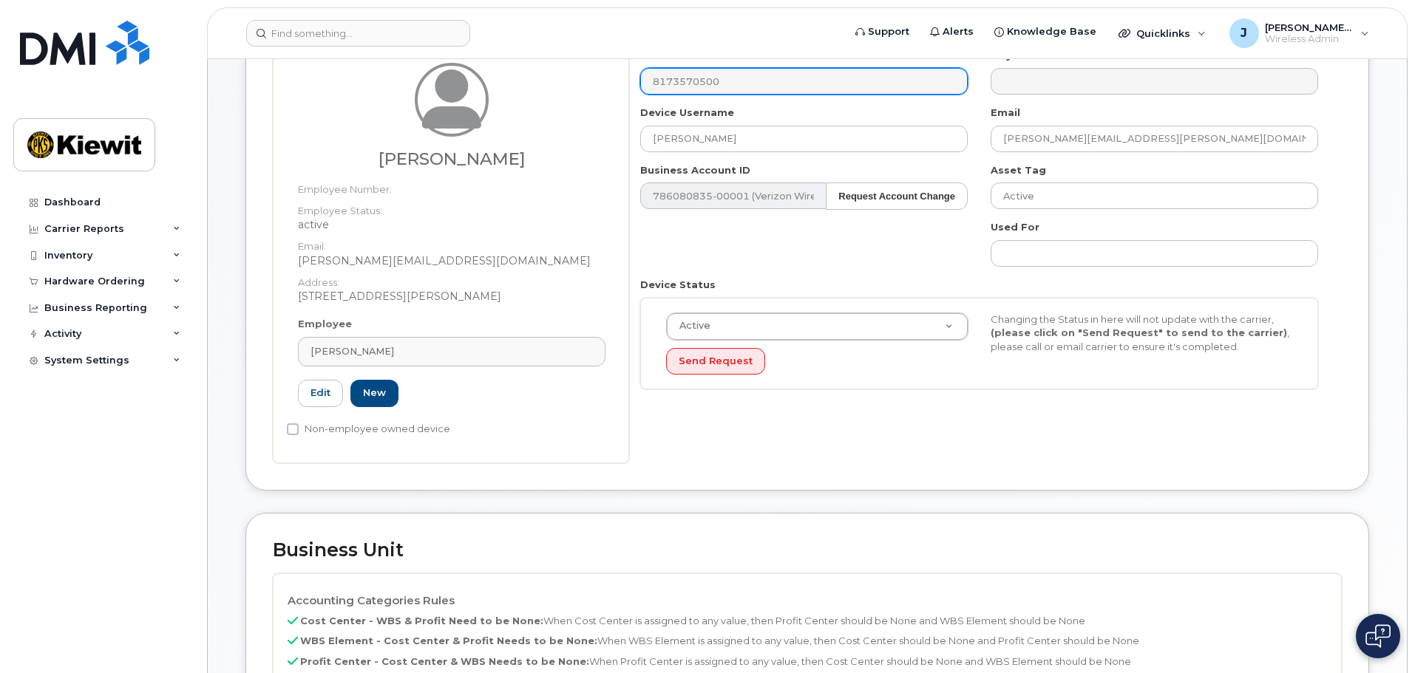
type input "[PERSON_NAME]"
type input "[PERSON_NAME][EMAIL_ADDRESS][DOMAIN_NAME]"
type input "558738"
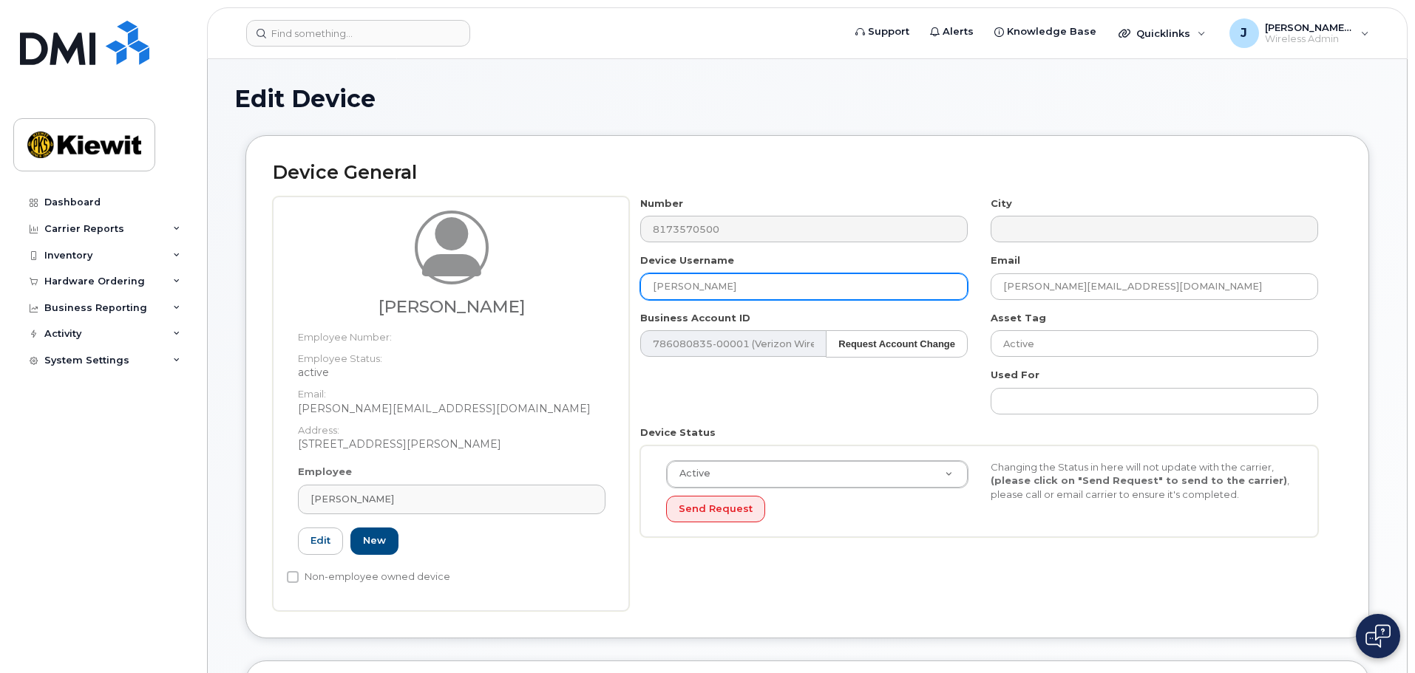
click at [752, 282] on input "[PERSON_NAME]" at bounding box center [803, 286] width 327 height 27
type input "[PERSON_NAME] Iphone"
click at [707, 390] on div "Number 8173570500 City Device Username [PERSON_NAME] Iphone Email [PERSON_NAME]…" at bounding box center [979, 373] width 701 height 353
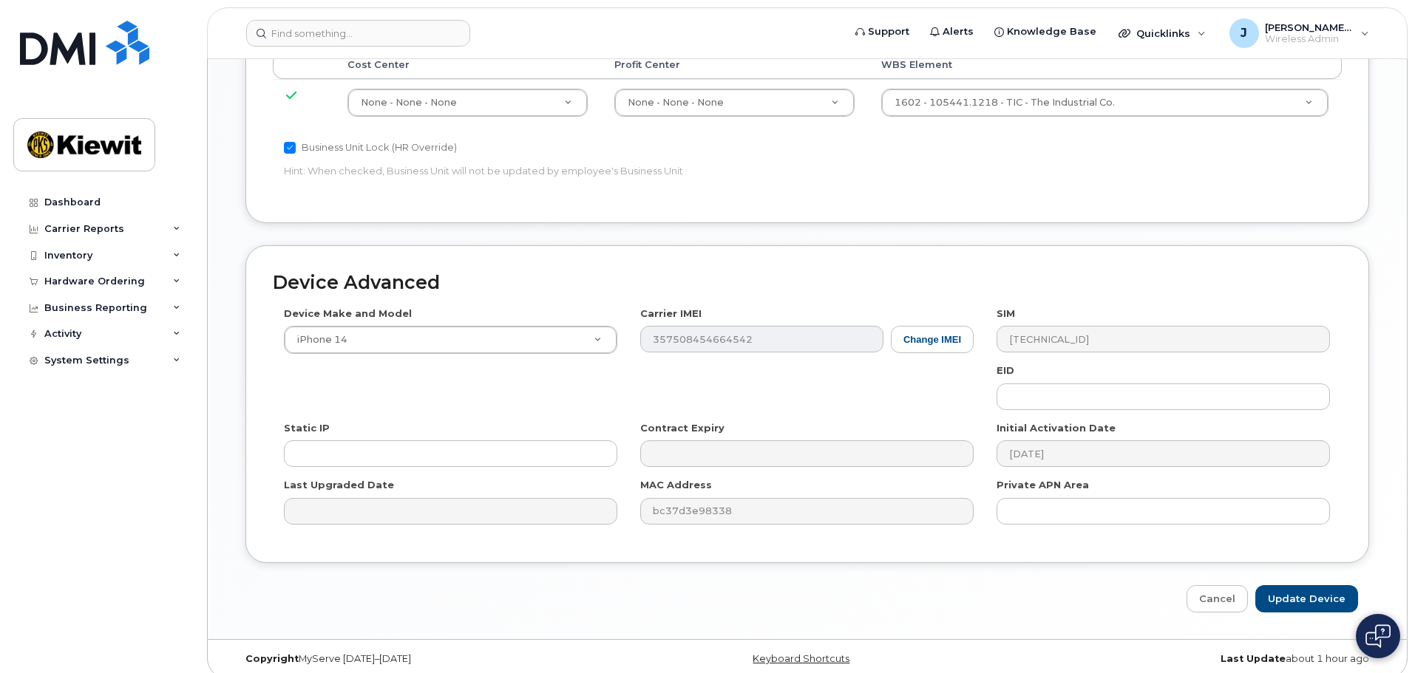
scroll to position [814, 0]
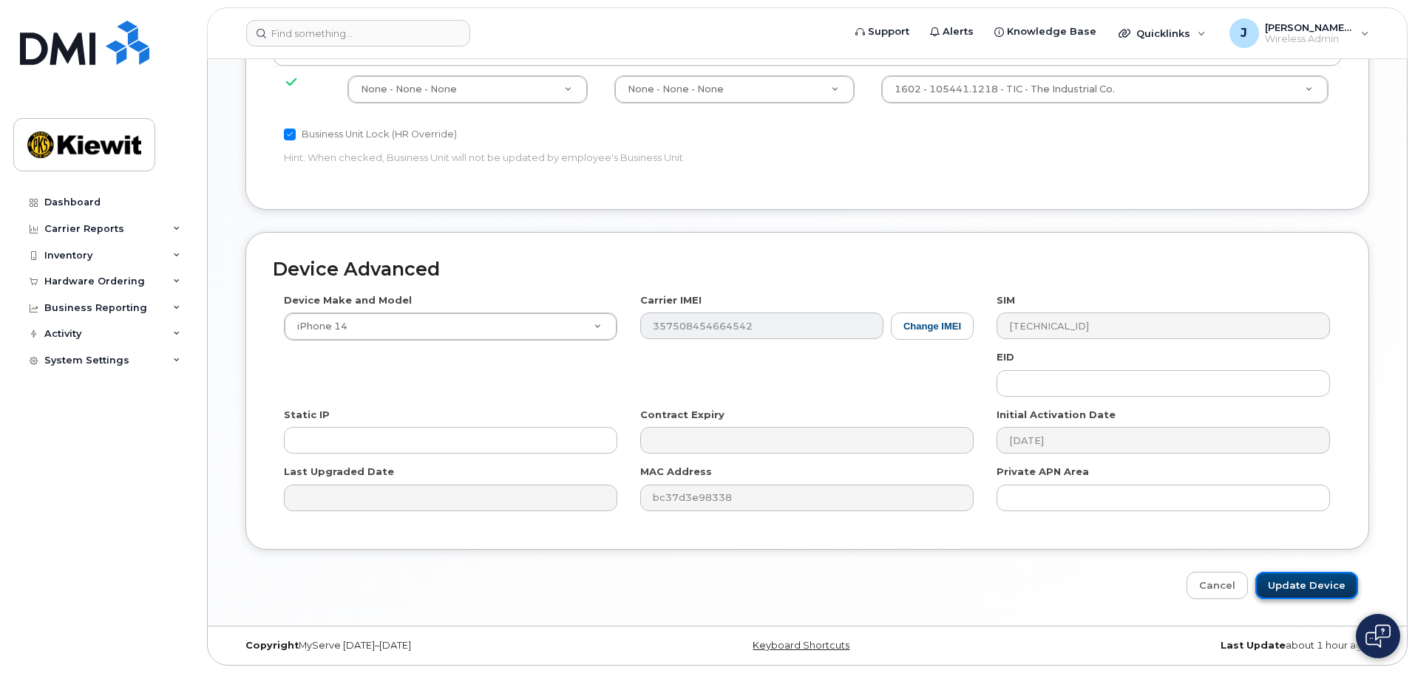
click at [1336, 591] on input "Update Device" at bounding box center [1306, 585] width 103 height 27
type input "Saving..."
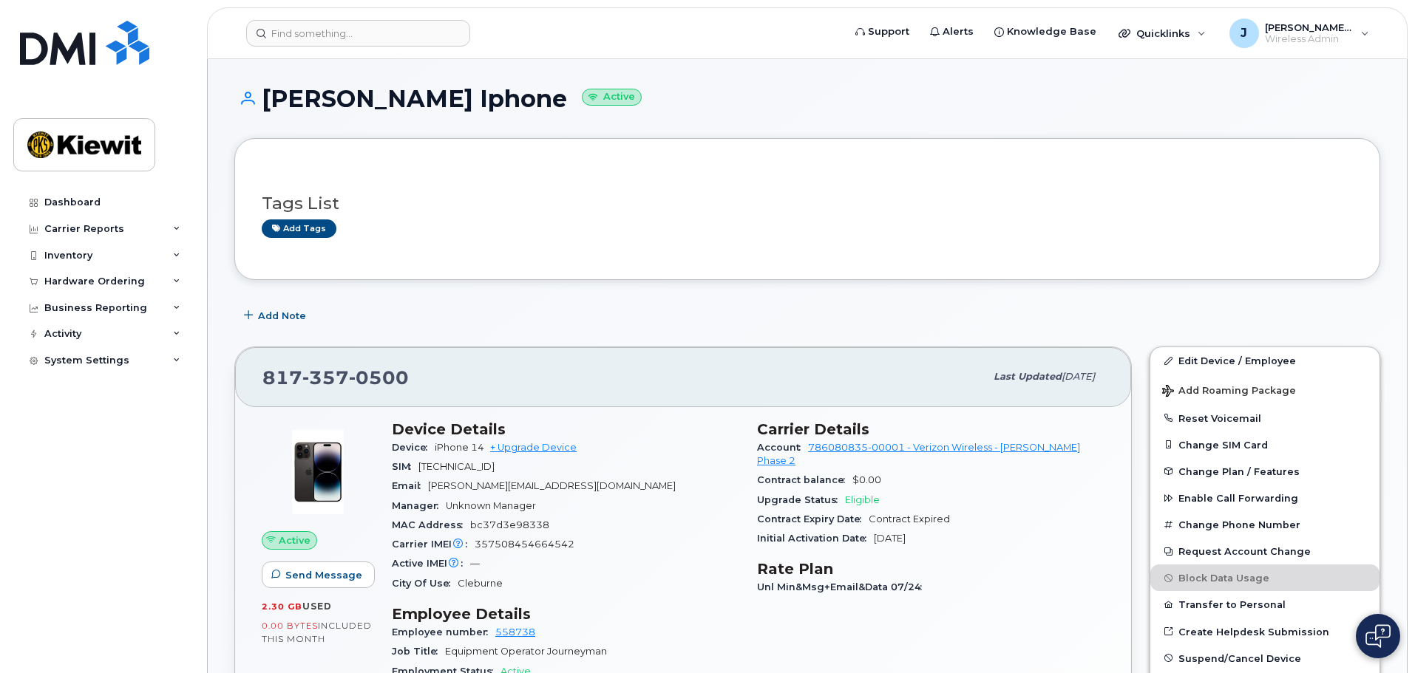
click at [761, 226] on div "Add tags" at bounding box center [801, 229] width 1079 height 18
